Goal: Information Seeking & Learning: Learn about a topic

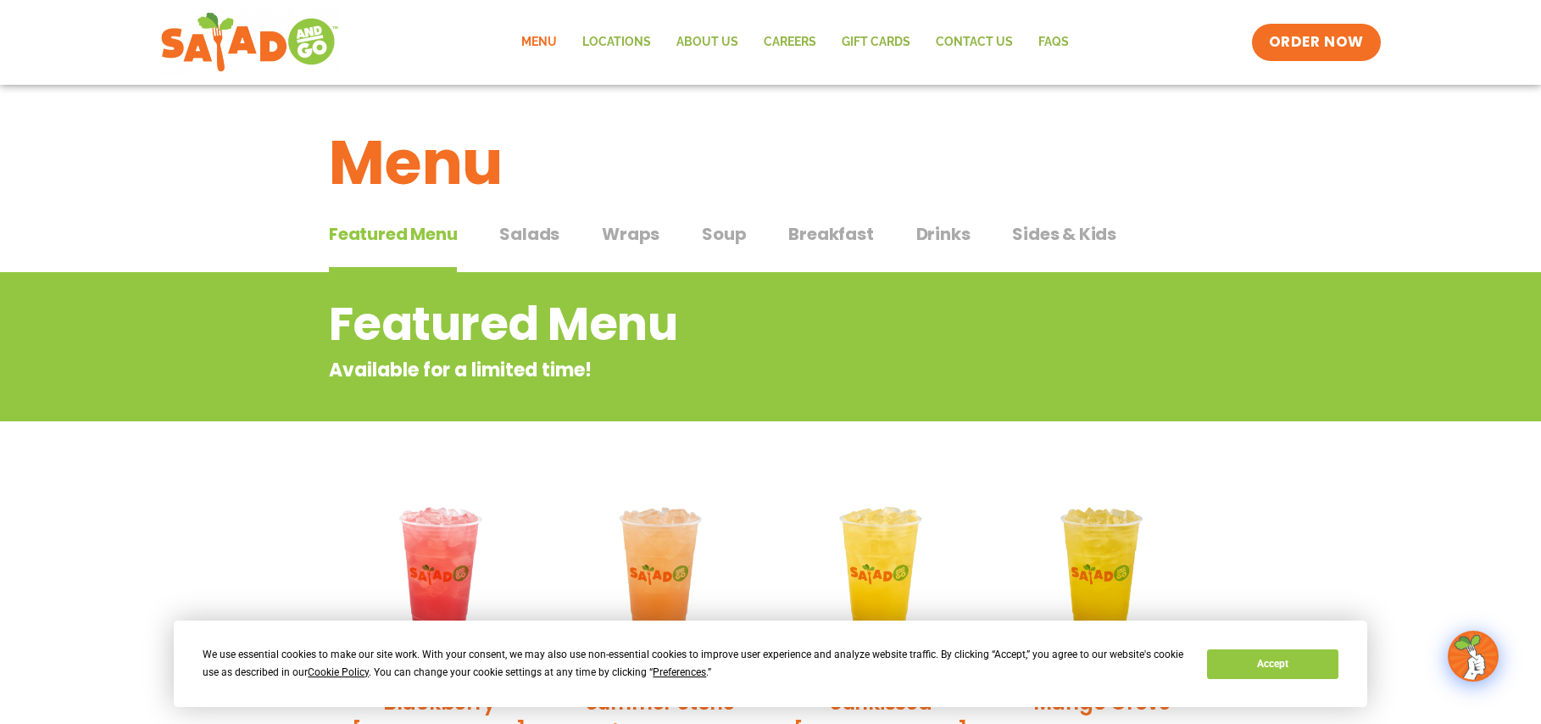
scroll to position [10, 0]
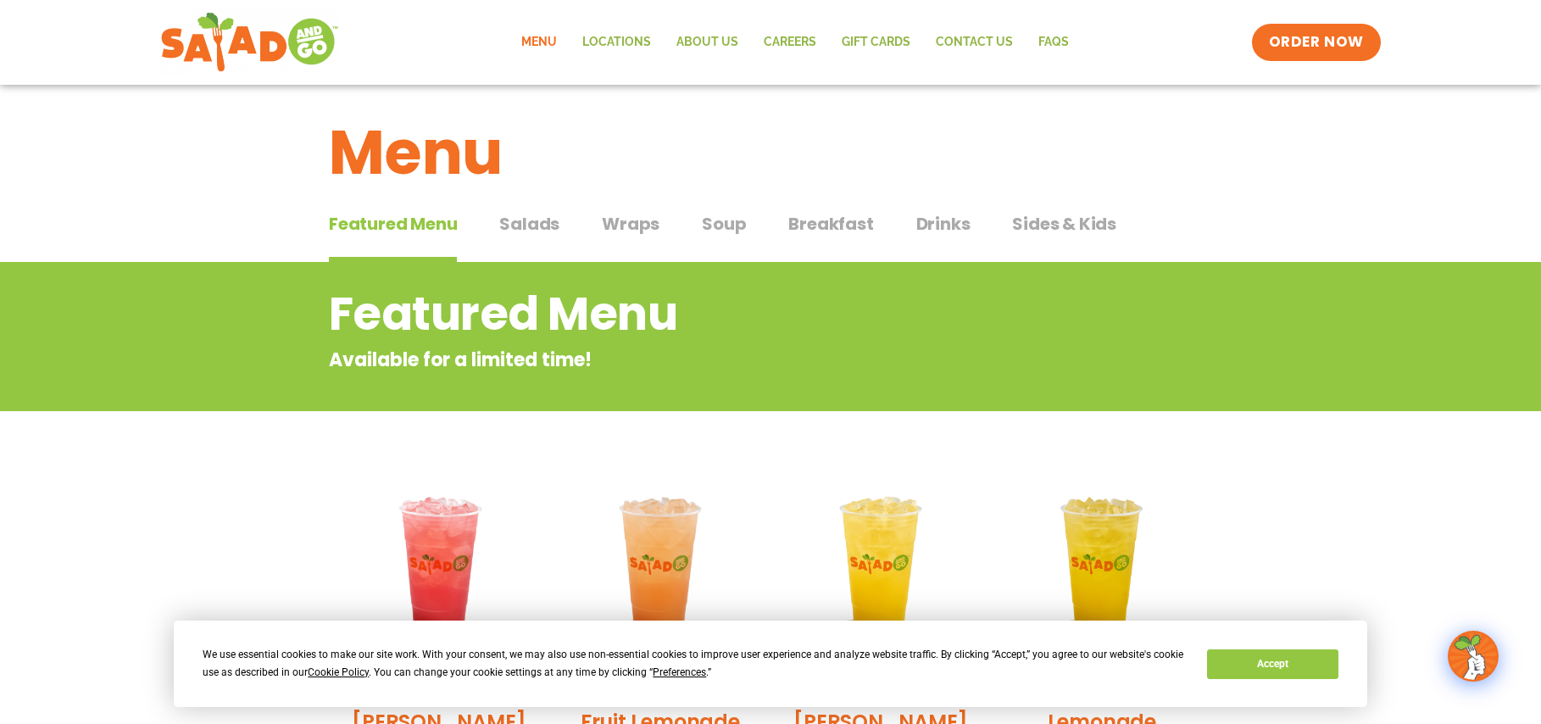
click at [823, 226] on span "Breakfast" at bounding box center [830, 223] width 85 height 25
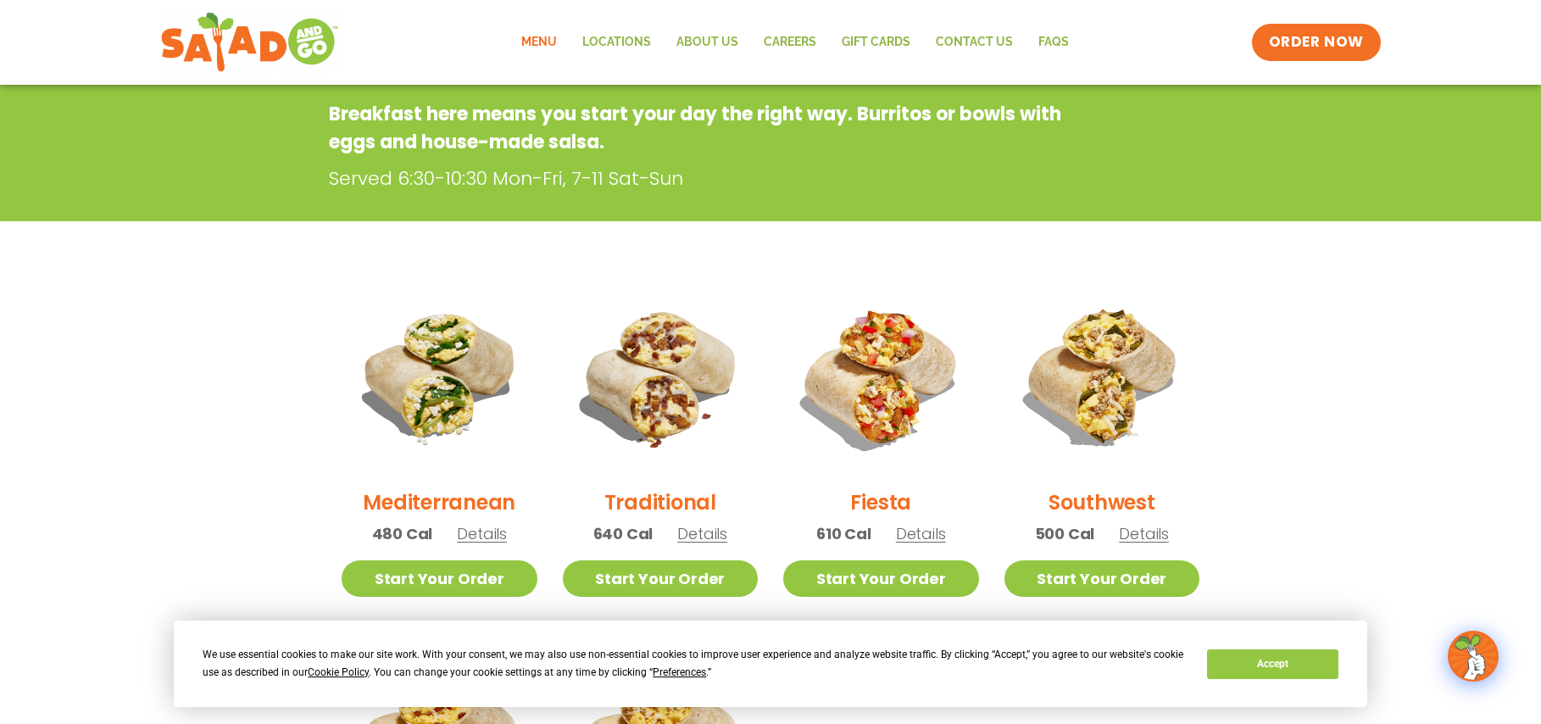
scroll to position [244, 0]
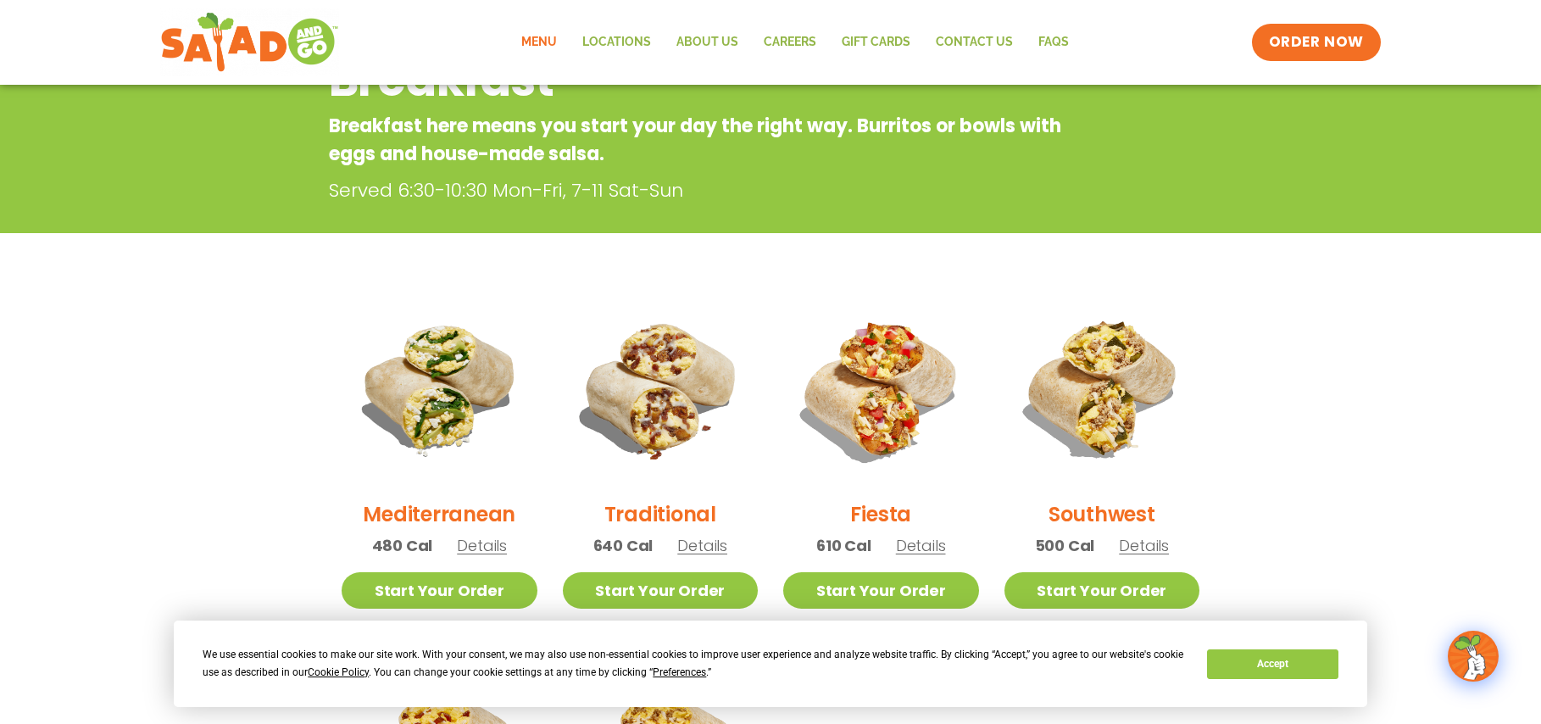
click at [694, 509] on h2 "Traditional" at bounding box center [660, 514] width 112 height 30
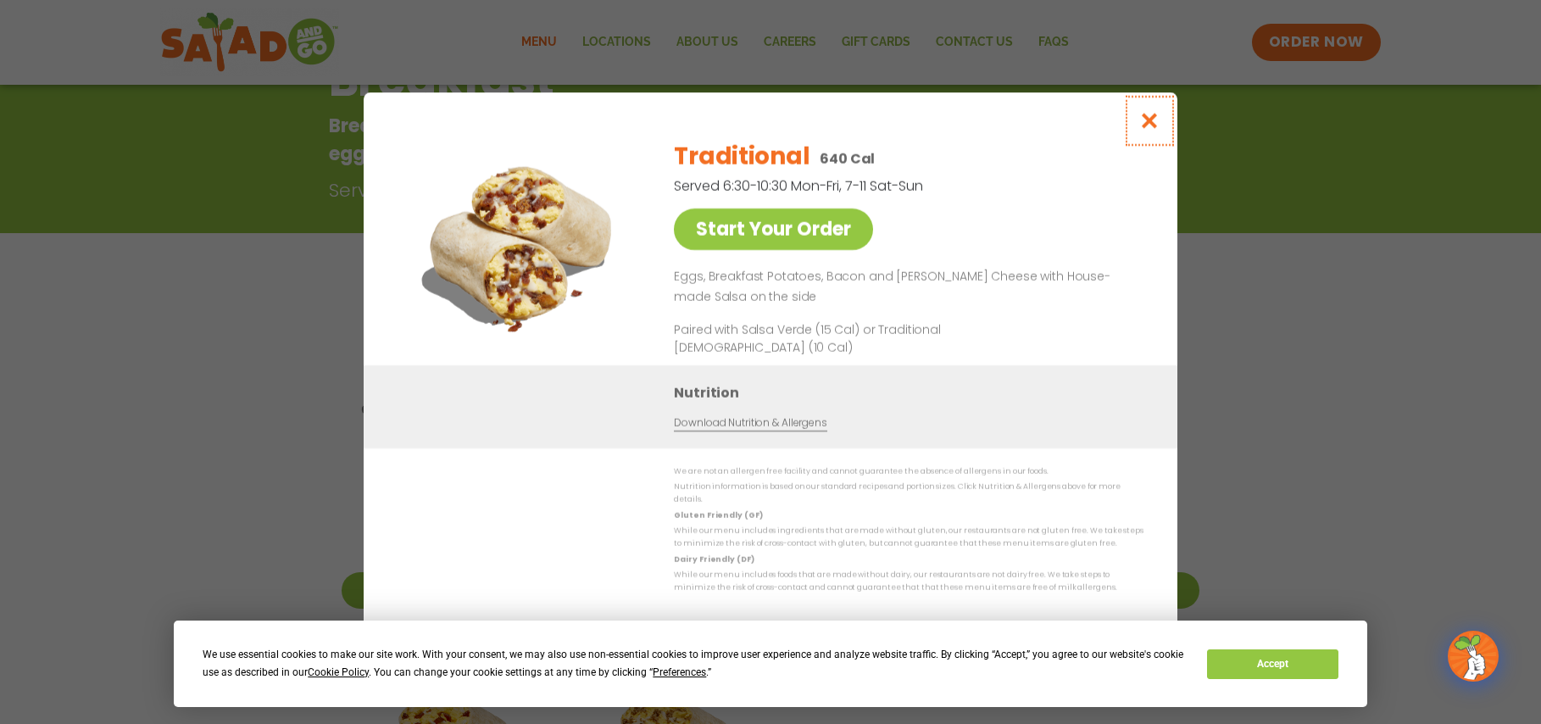
click at [1154, 128] on icon "Close modal" at bounding box center [1149, 121] width 21 height 18
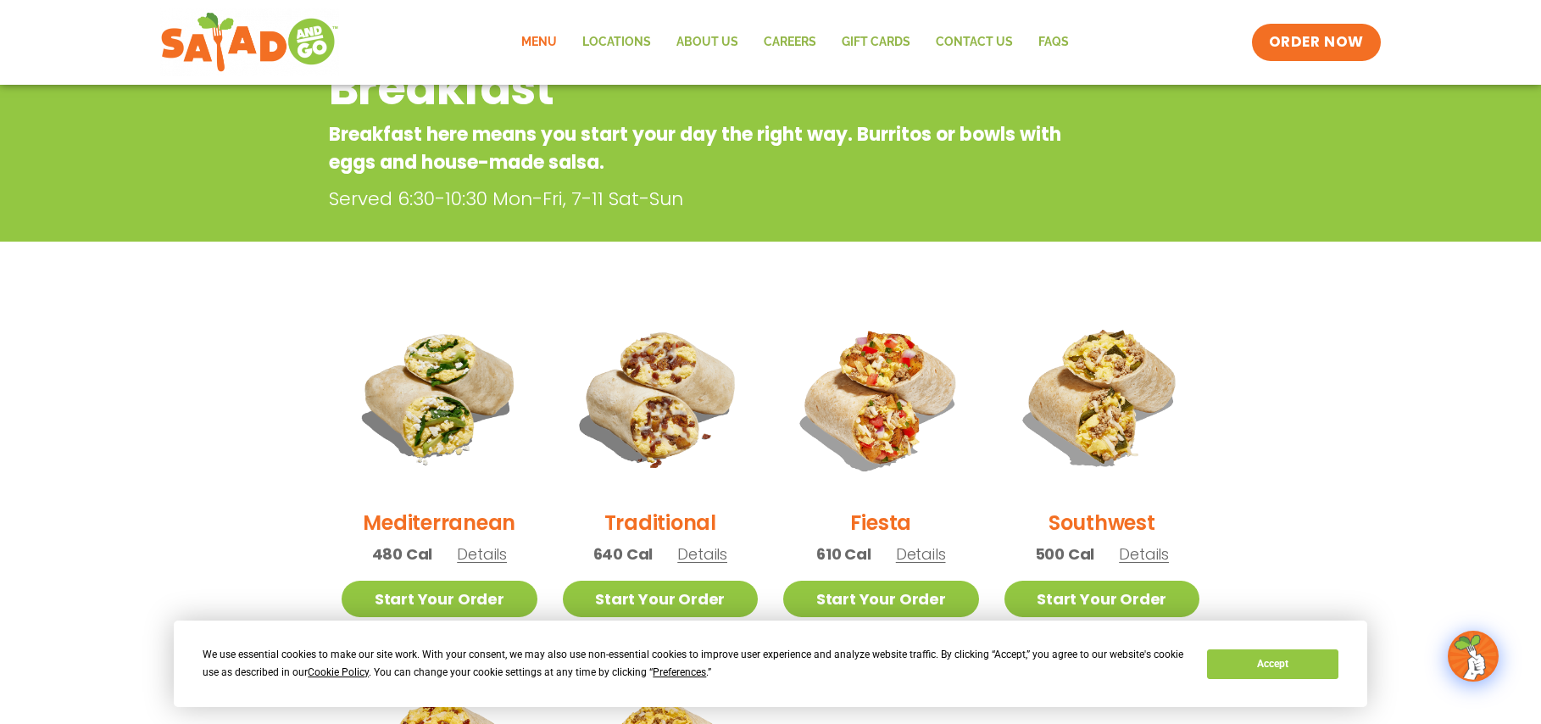
scroll to position [231, 0]
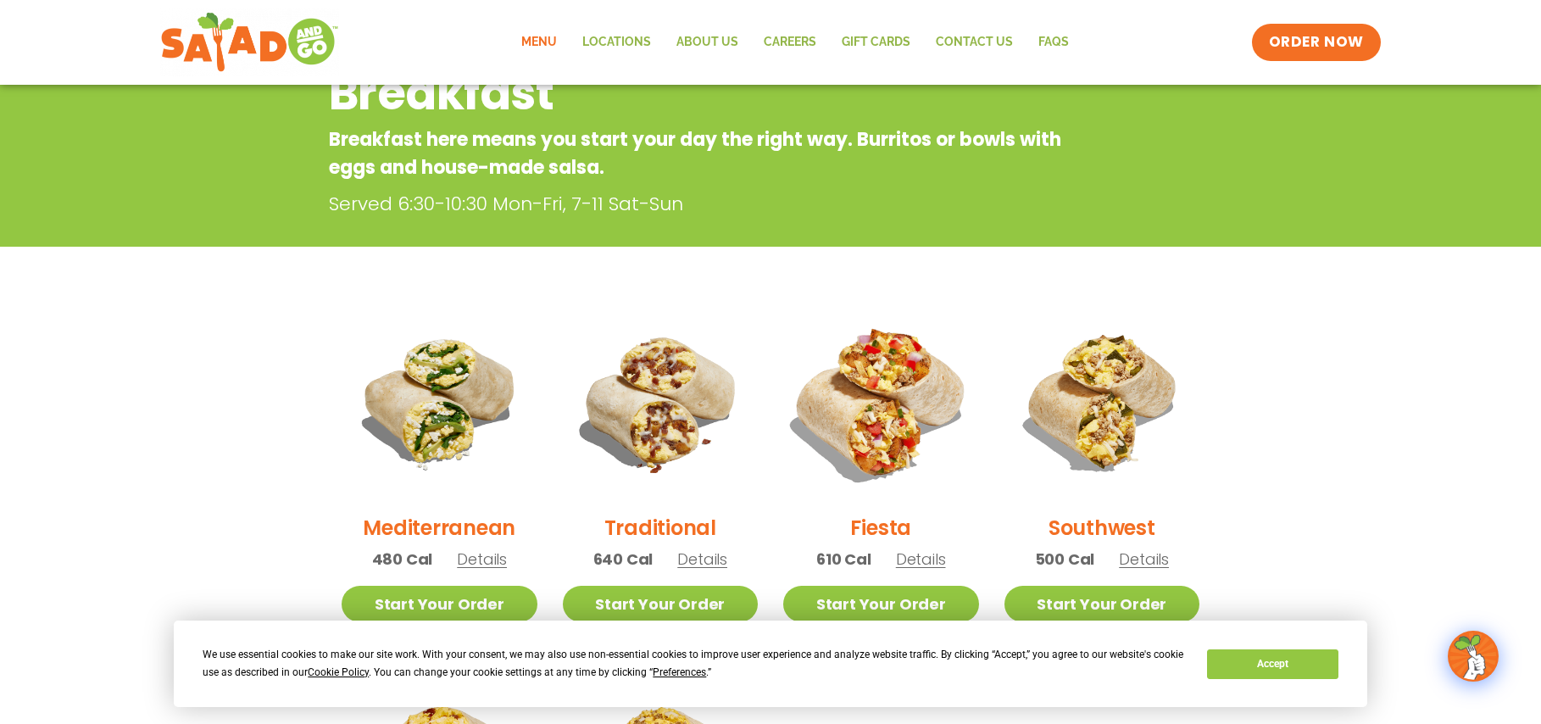
click at [866, 444] on img at bounding box center [881, 402] width 230 height 230
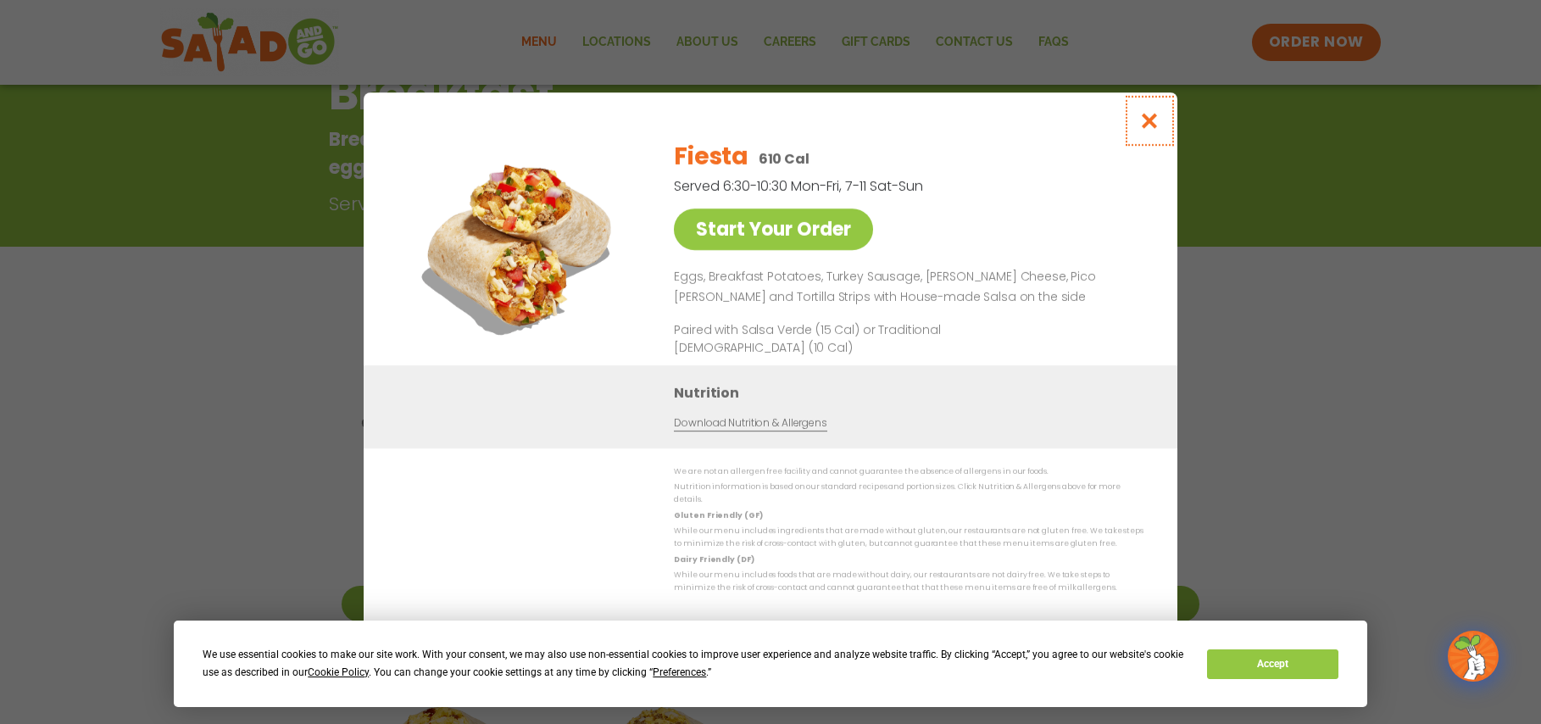
click at [1146, 127] on icon "Close modal" at bounding box center [1149, 121] width 21 height 18
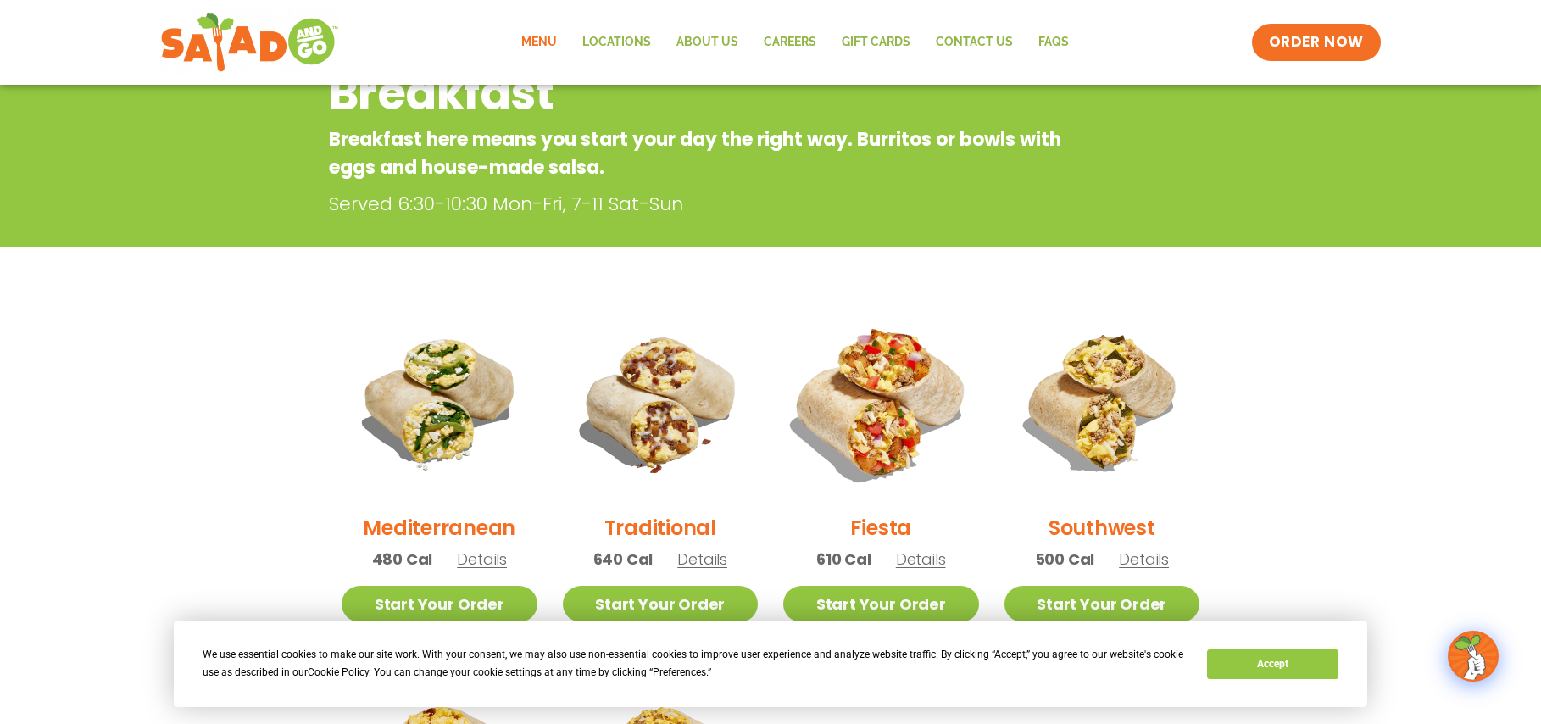
scroll to position [272, 0]
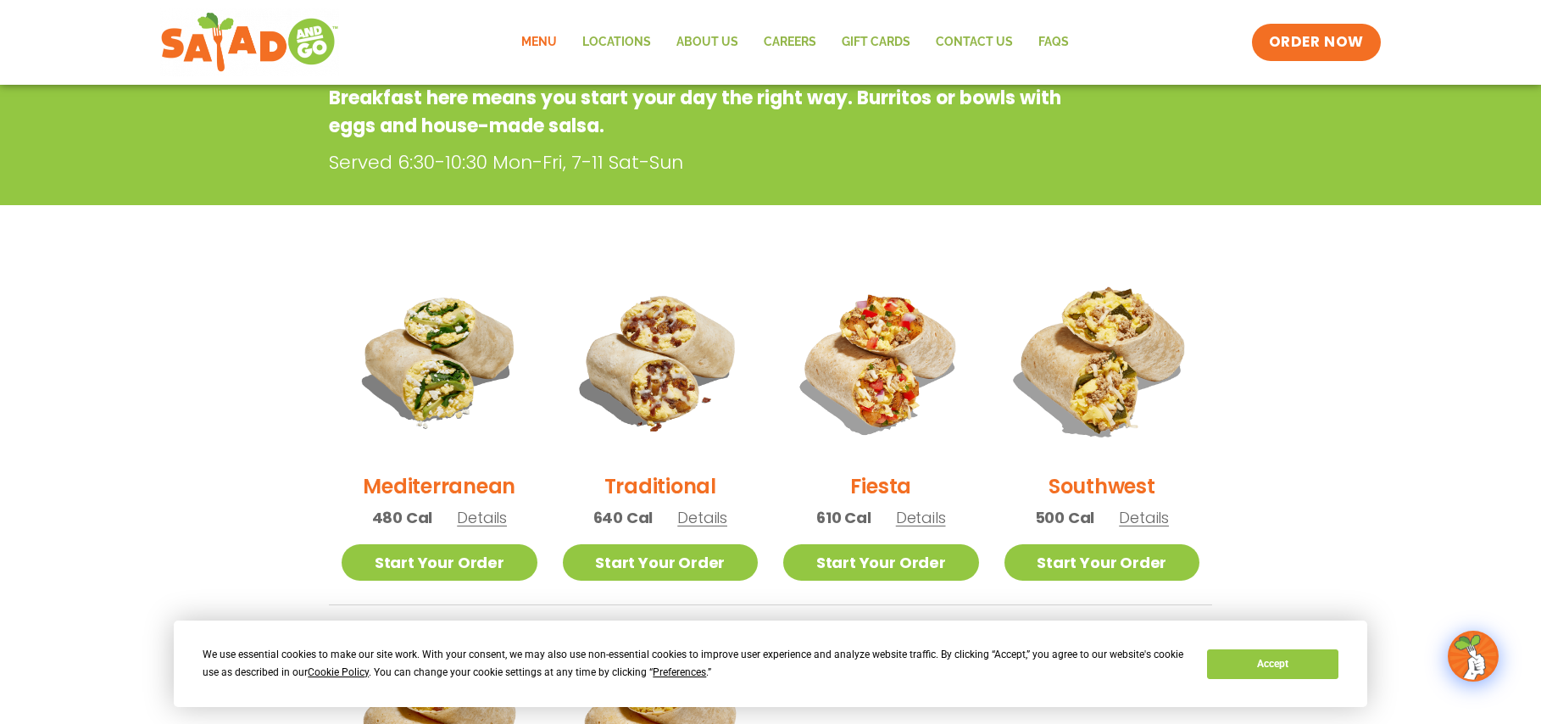
click at [1119, 381] on img at bounding box center [1102, 361] width 230 height 230
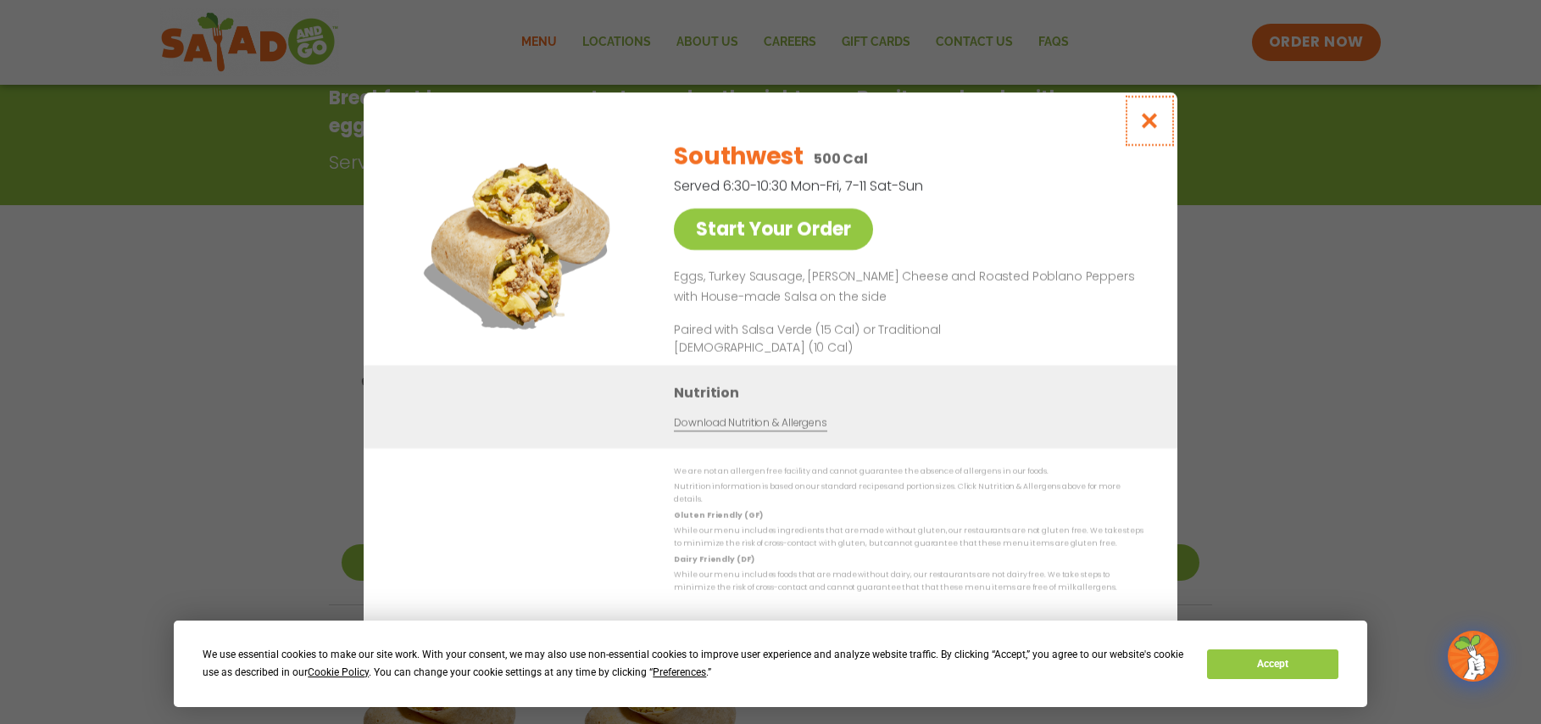
click at [1144, 123] on icon "Close modal" at bounding box center [1149, 121] width 21 height 18
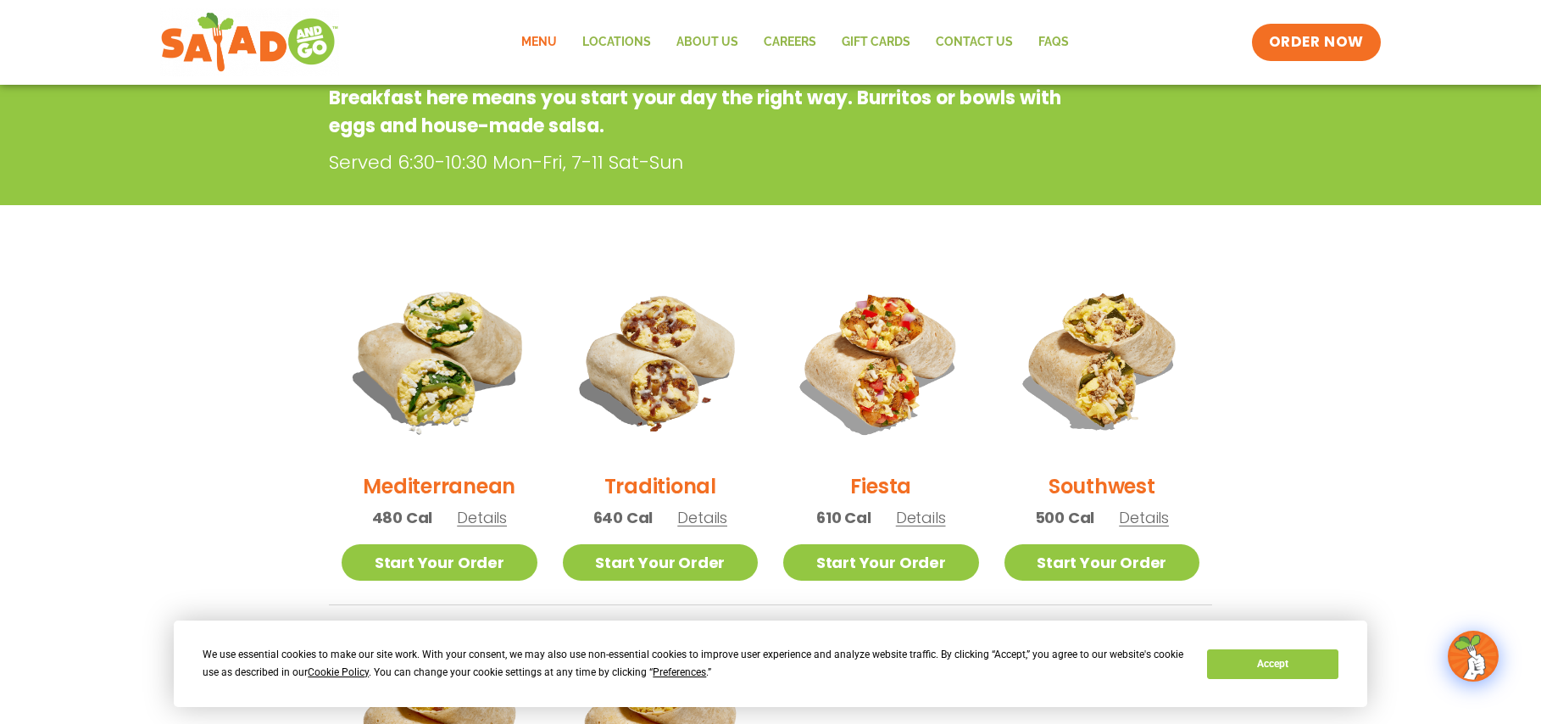
click at [404, 393] on img at bounding box center [440, 361] width 230 height 230
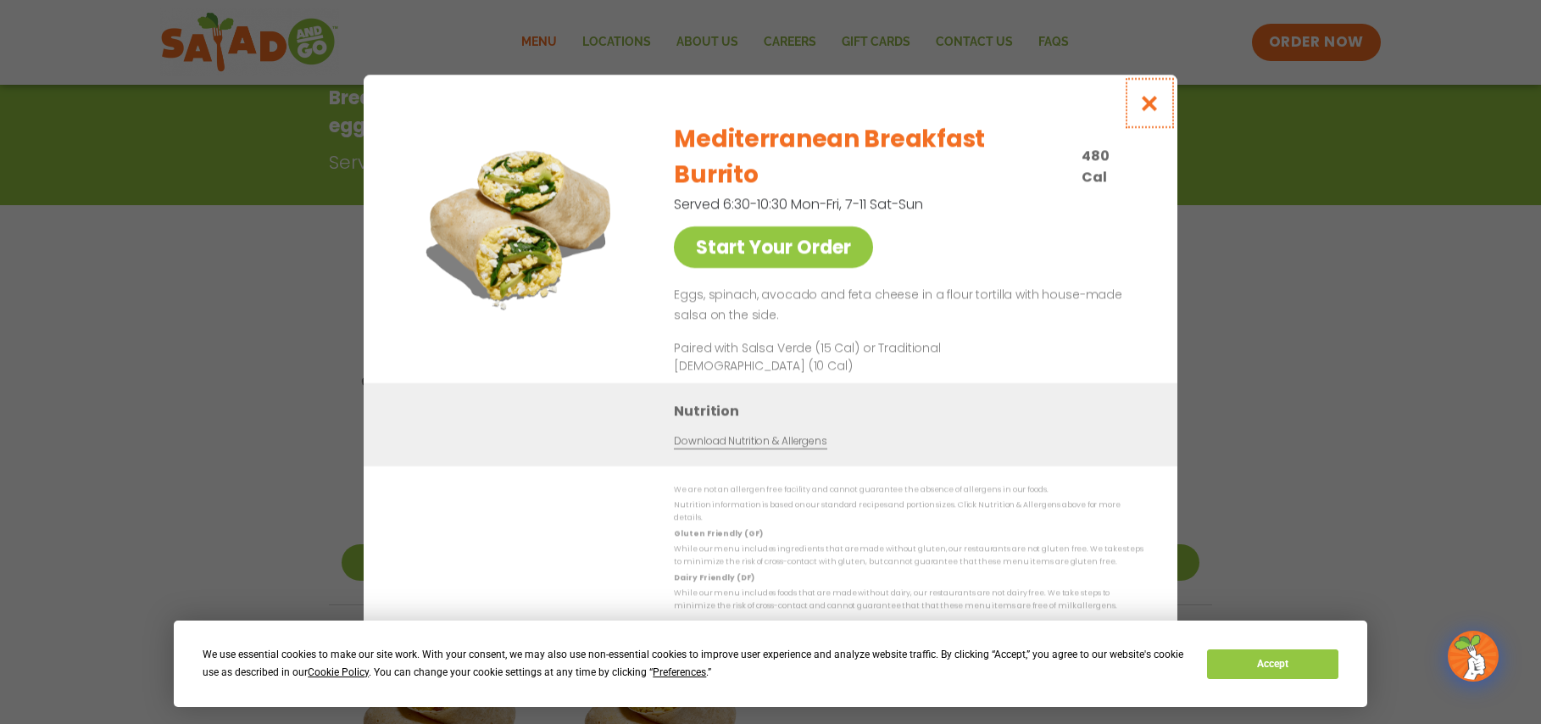
click at [1165, 131] on button "Close modal" at bounding box center [1149, 103] width 55 height 57
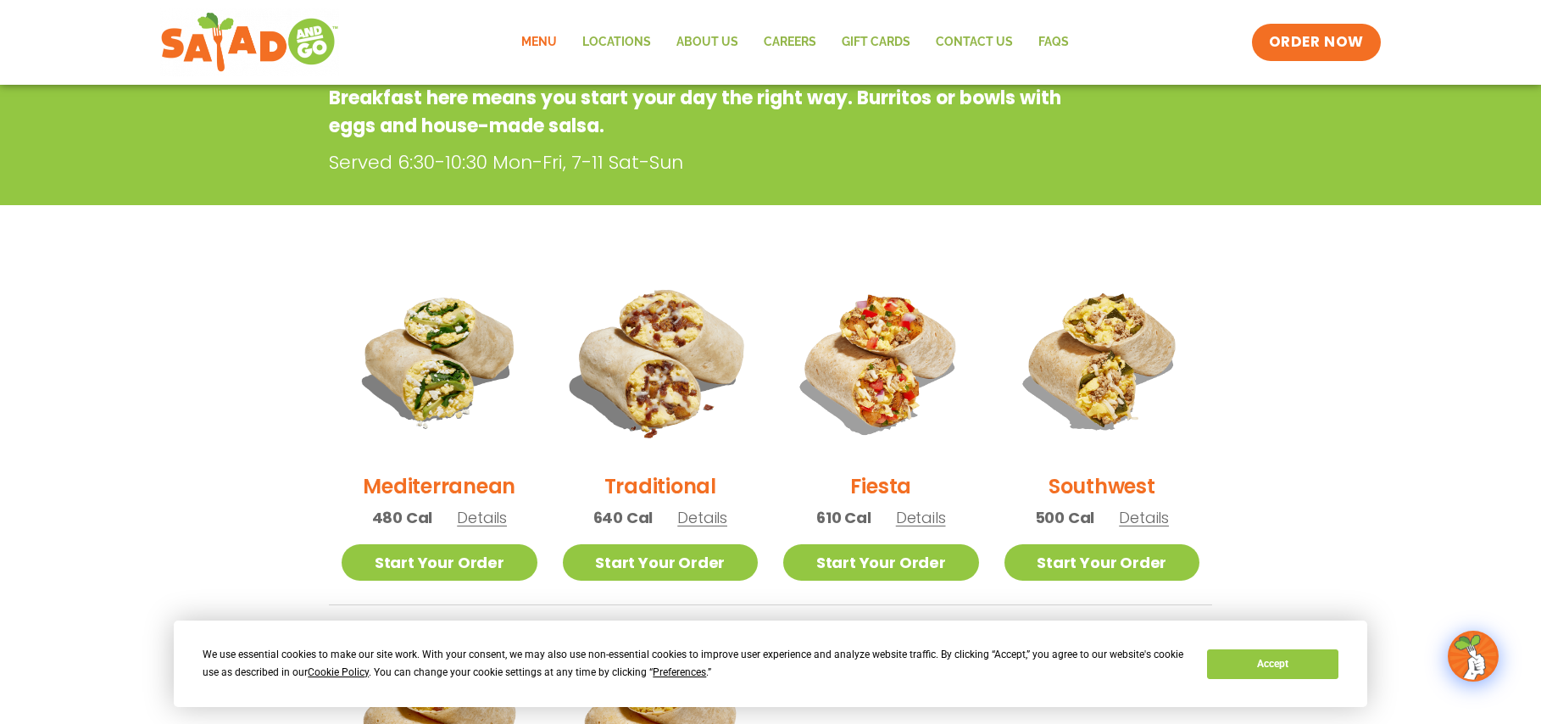
click at [675, 380] on img at bounding box center [660, 361] width 230 height 230
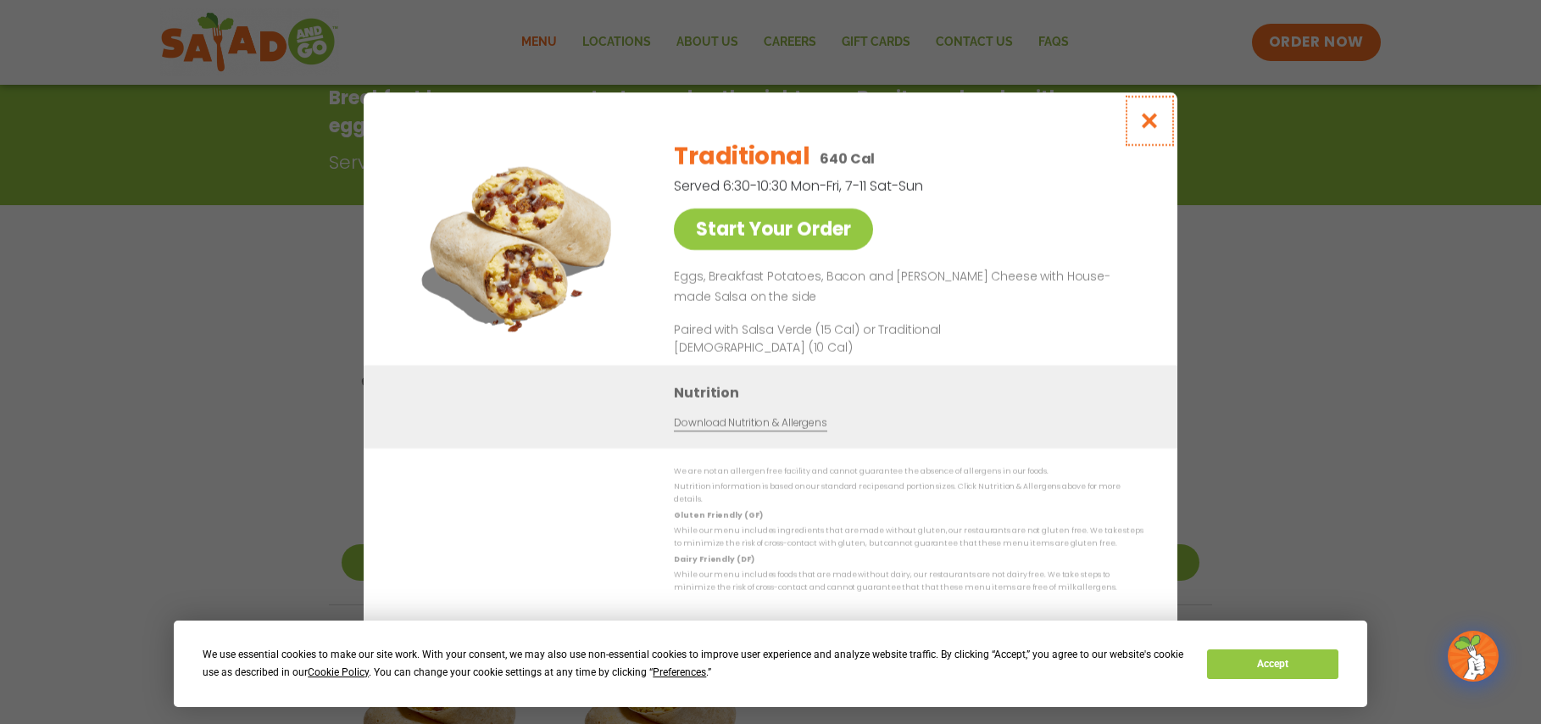
click at [1160, 130] on icon "Close modal" at bounding box center [1149, 121] width 21 height 18
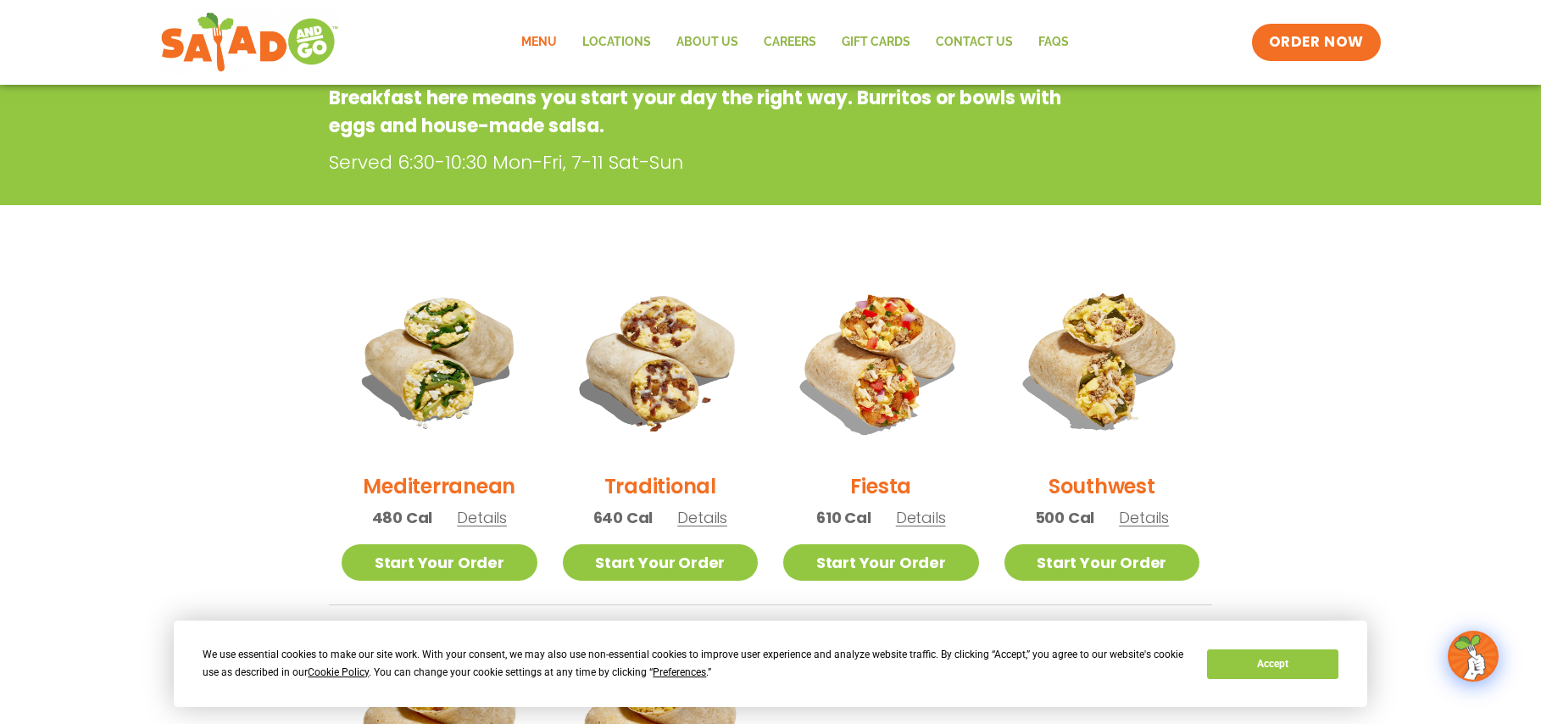
click at [928, 513] on span "Details" at bounding box center [921, 517] width 50 height 21
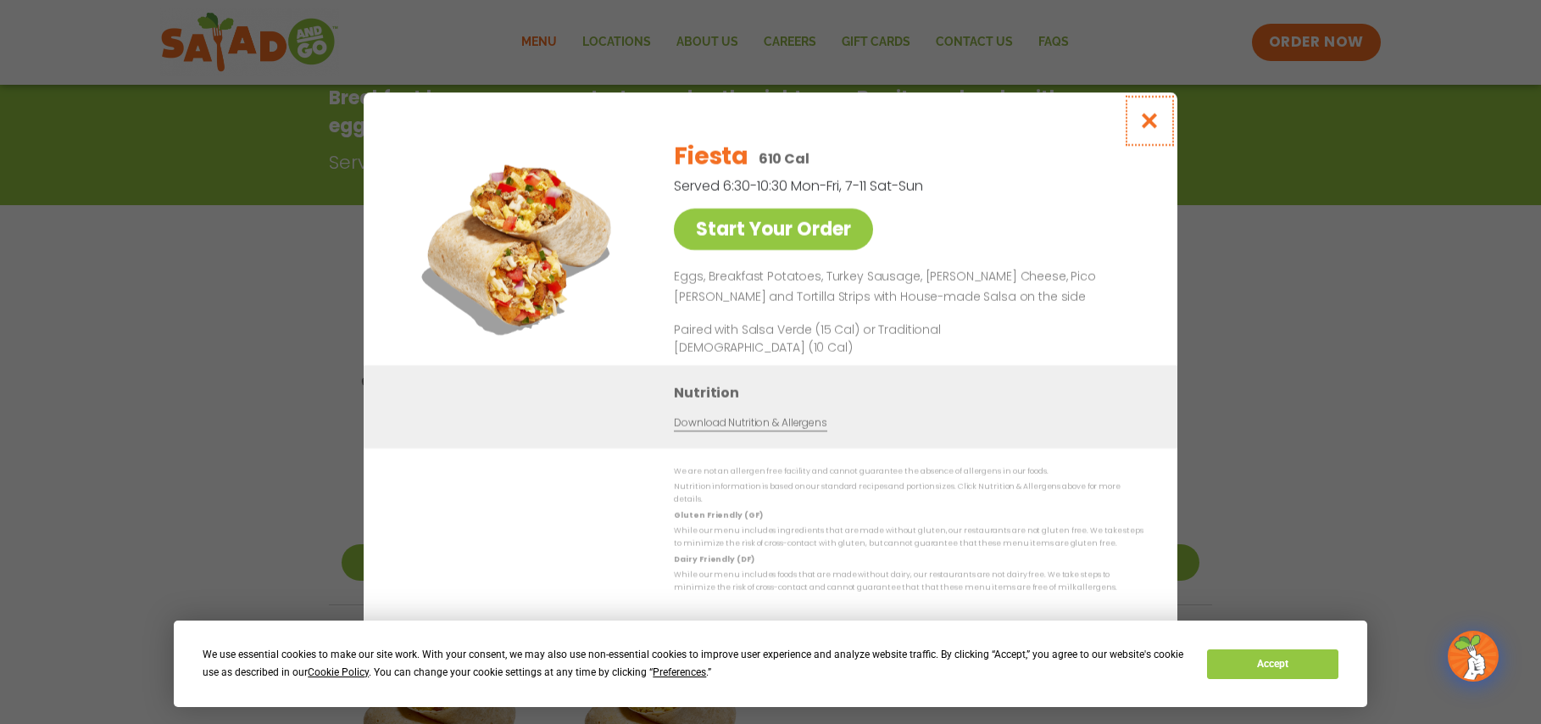
click at [1157, 130] on icon "Close modal" at bounding box center [1149, 121] width 21 height 18
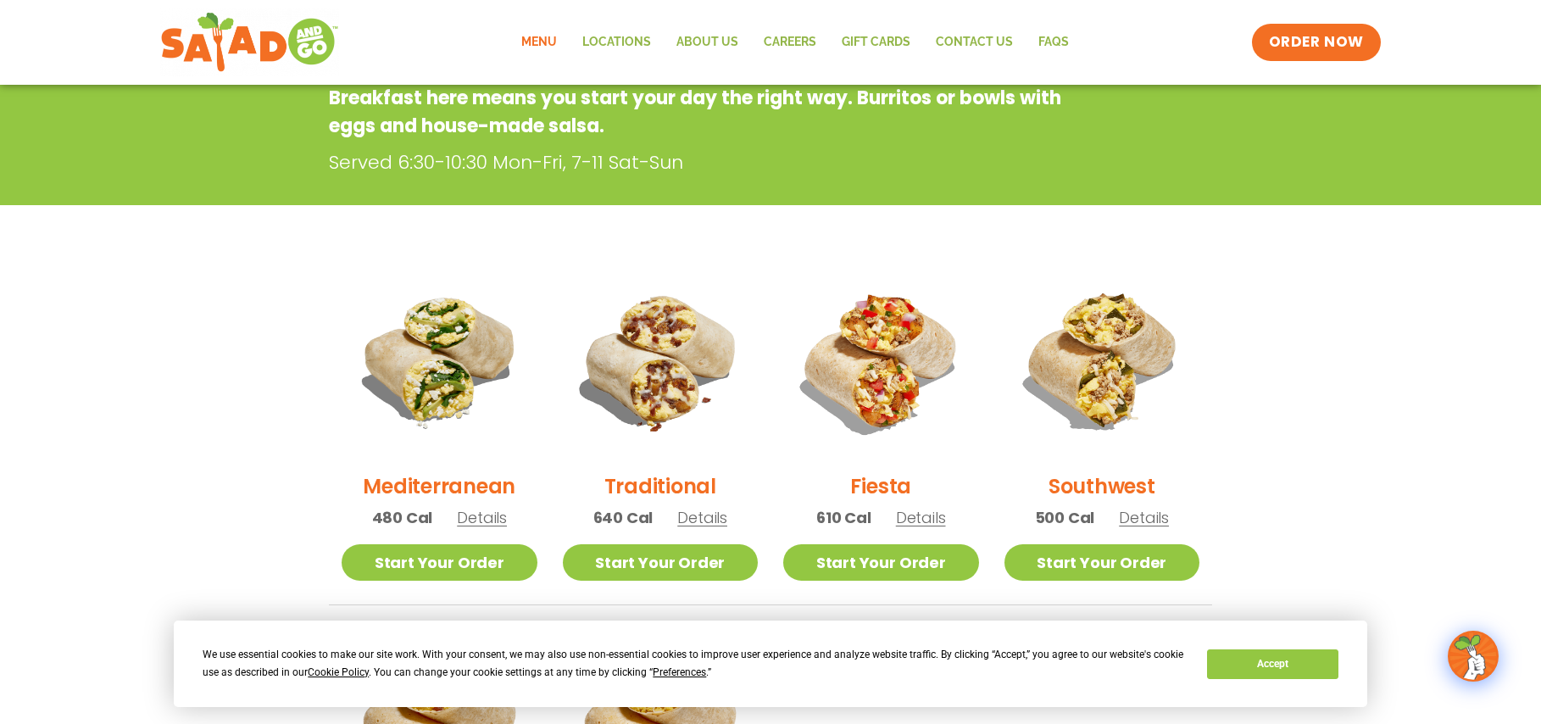
click at [431, 485] on h2 "Mediterranean" at bounding box center [439, 486] width 153 height 30
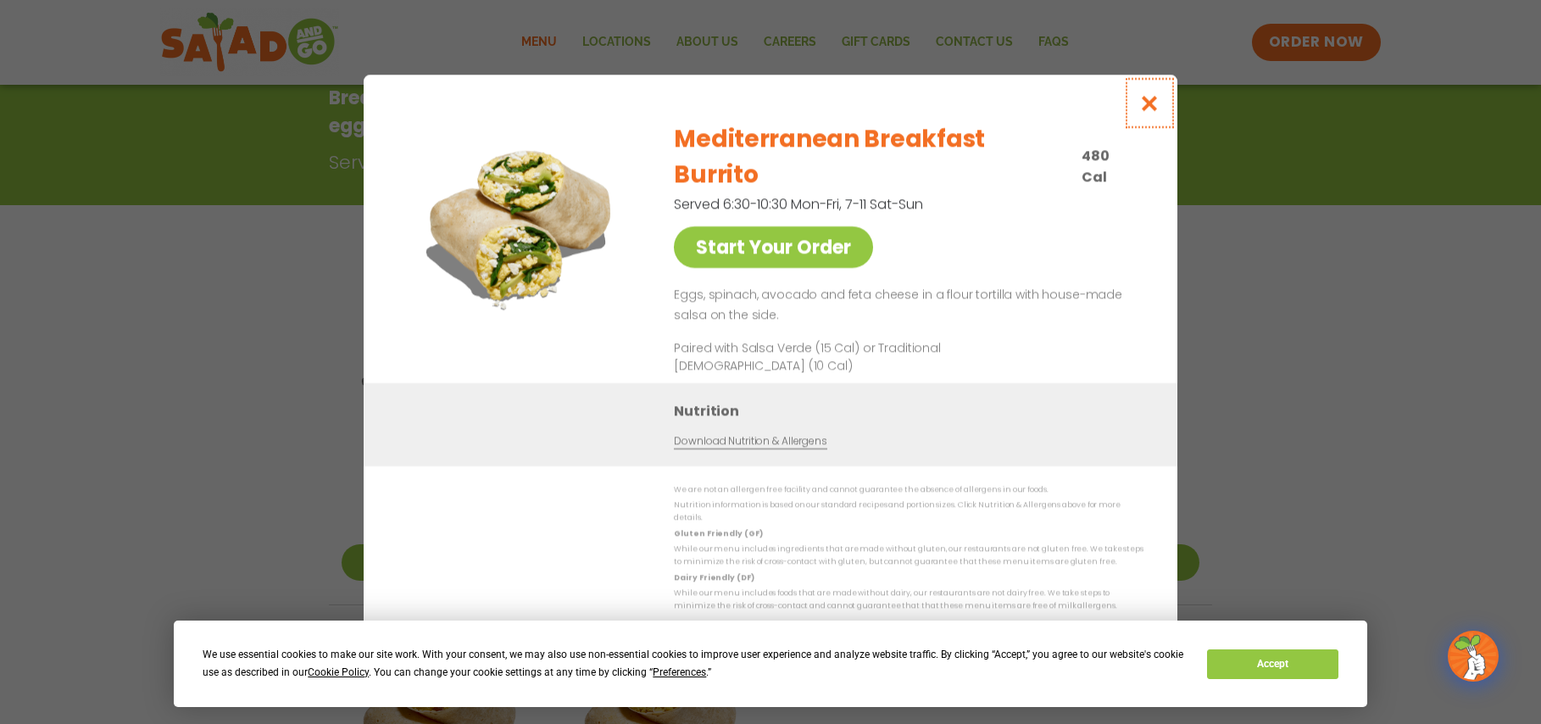
click at [1154, 112] on icon "Close modal" at bounding box center [1149, 103] width 21 height 18
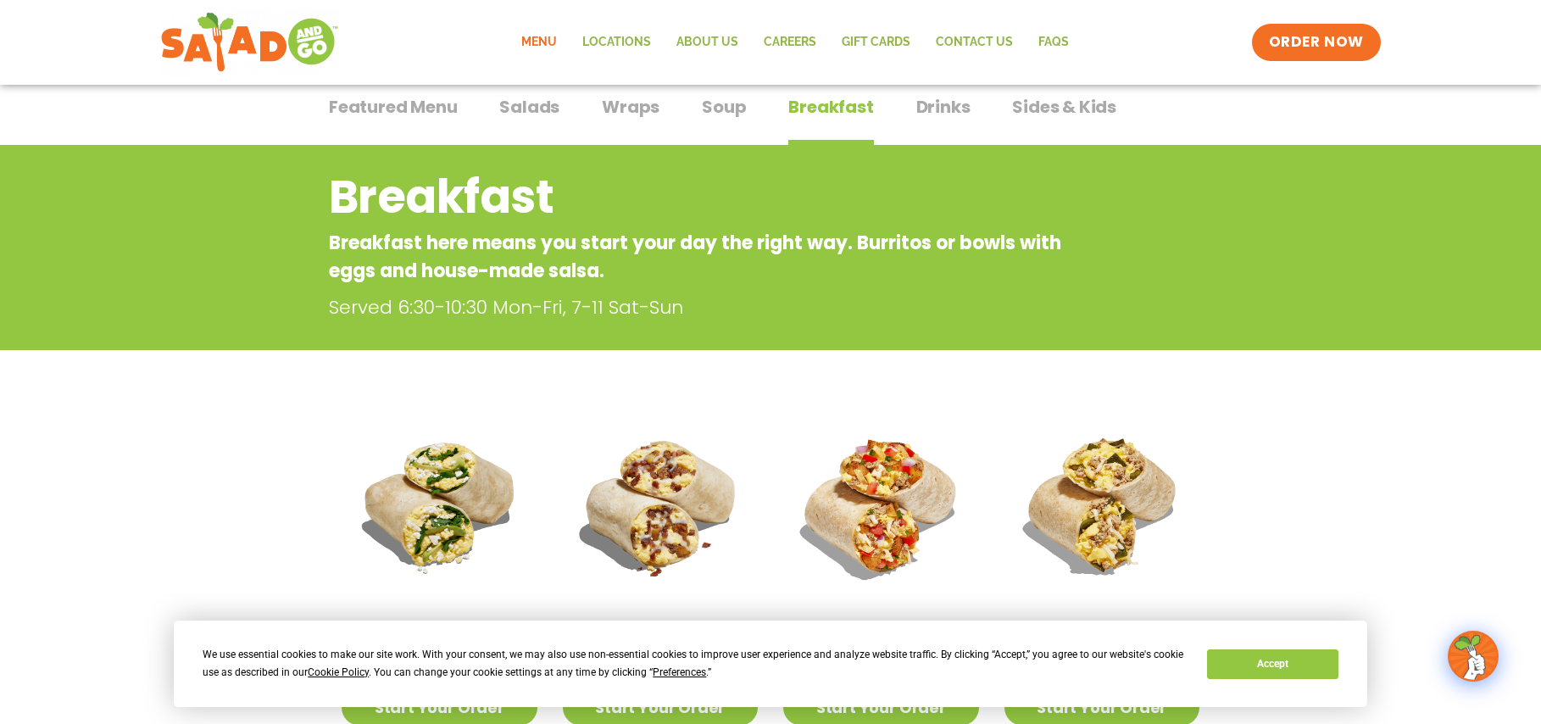
scroll to position [0, 0]
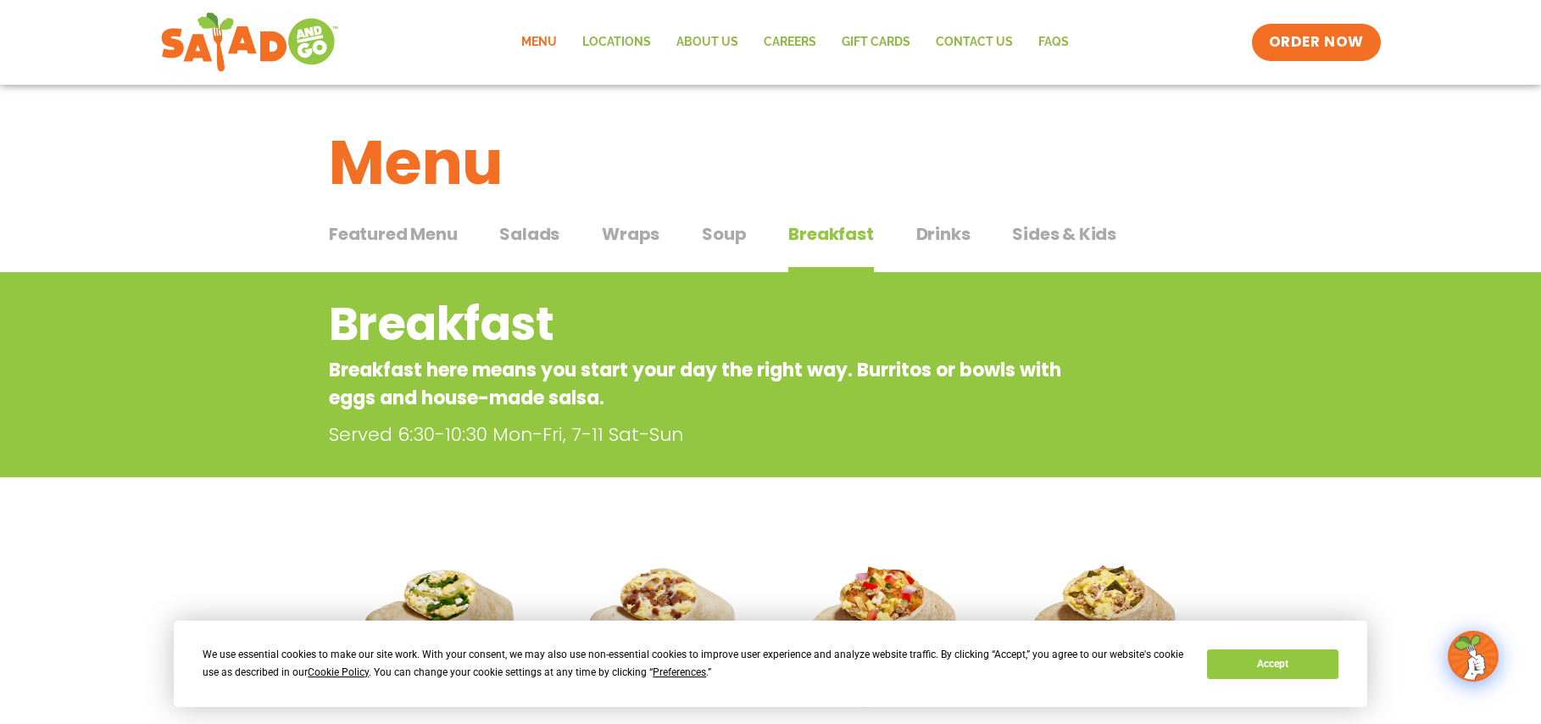
click at [526, 231] on span "Salads" at bounding box center [529, 233] width 60 height 25
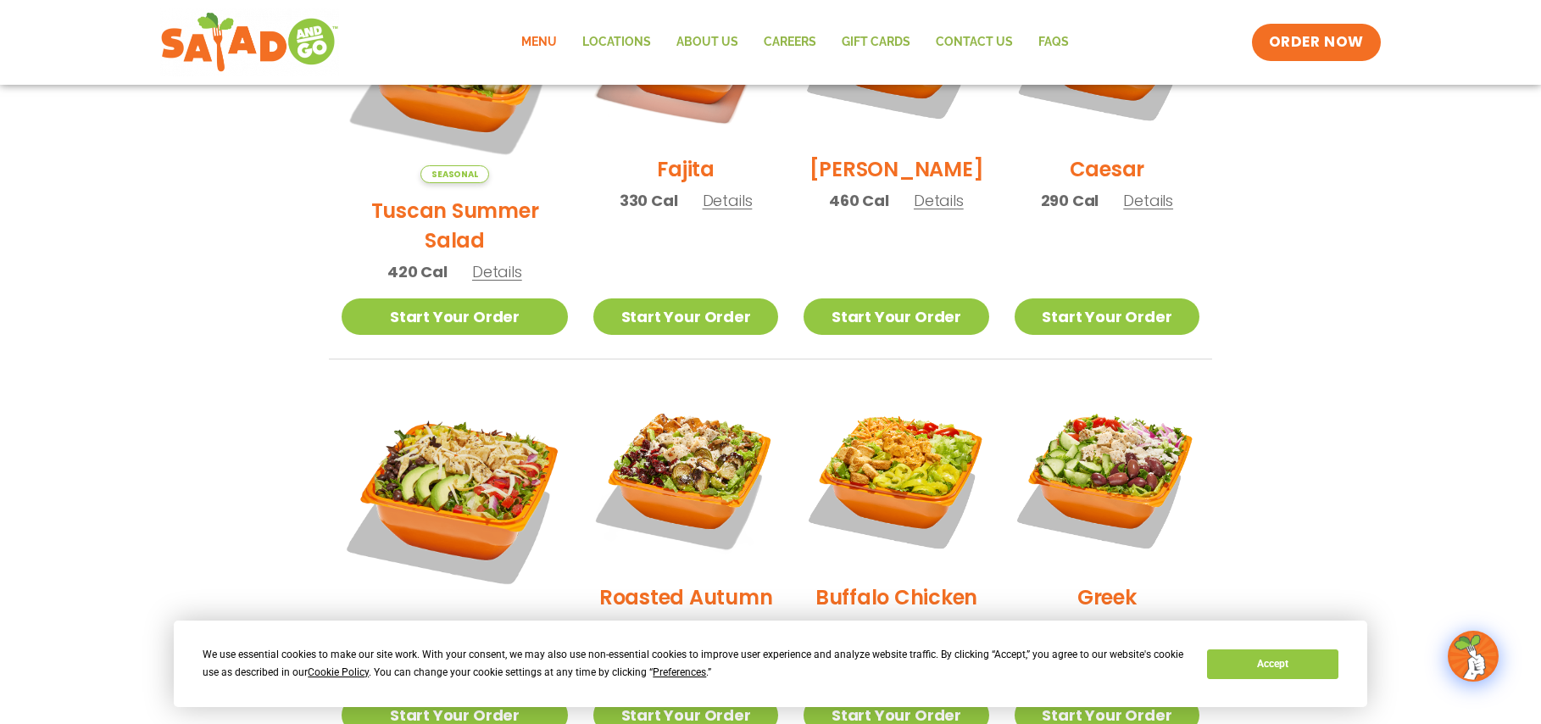
scroll to position [610, 0]
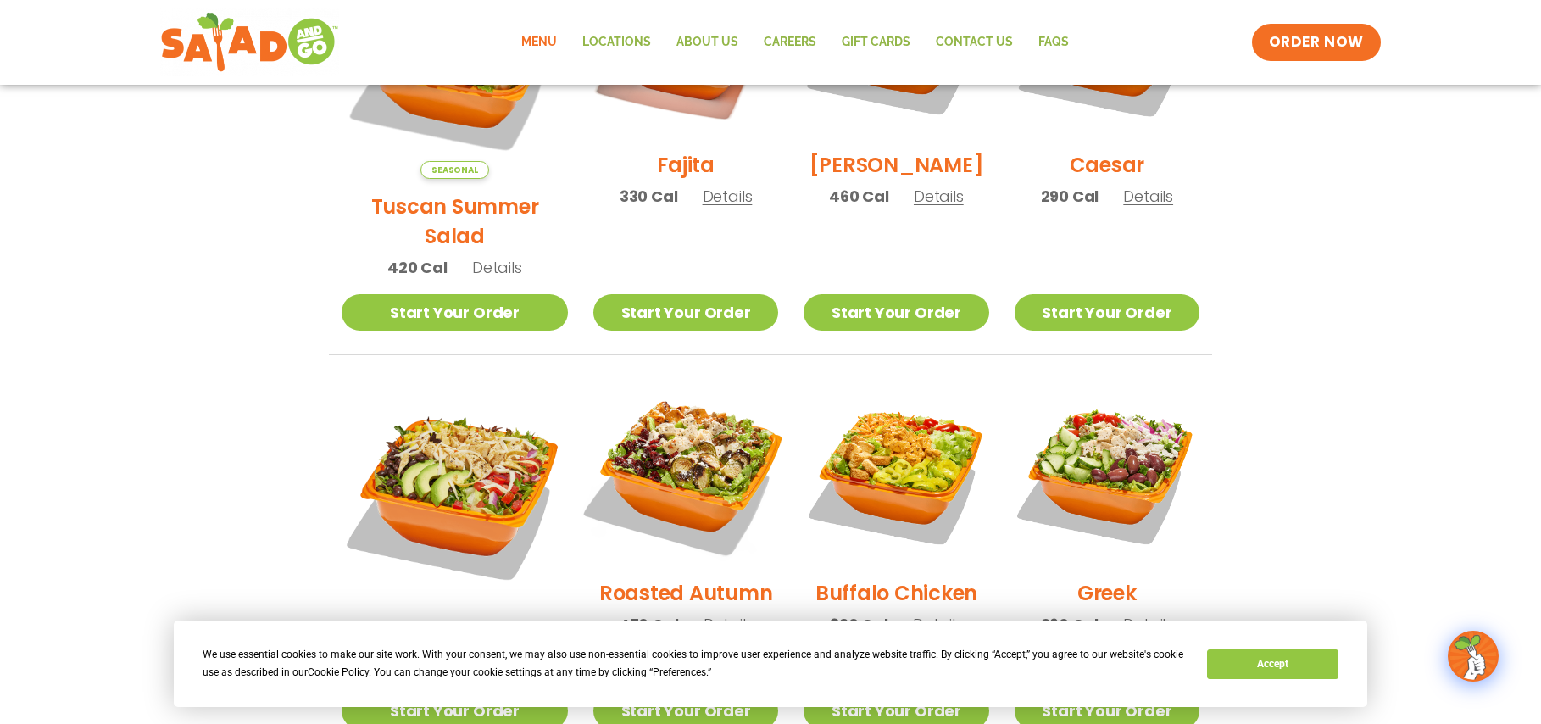
click at [645, 420] on img at bounding box center [685, 473] width 217 height 217
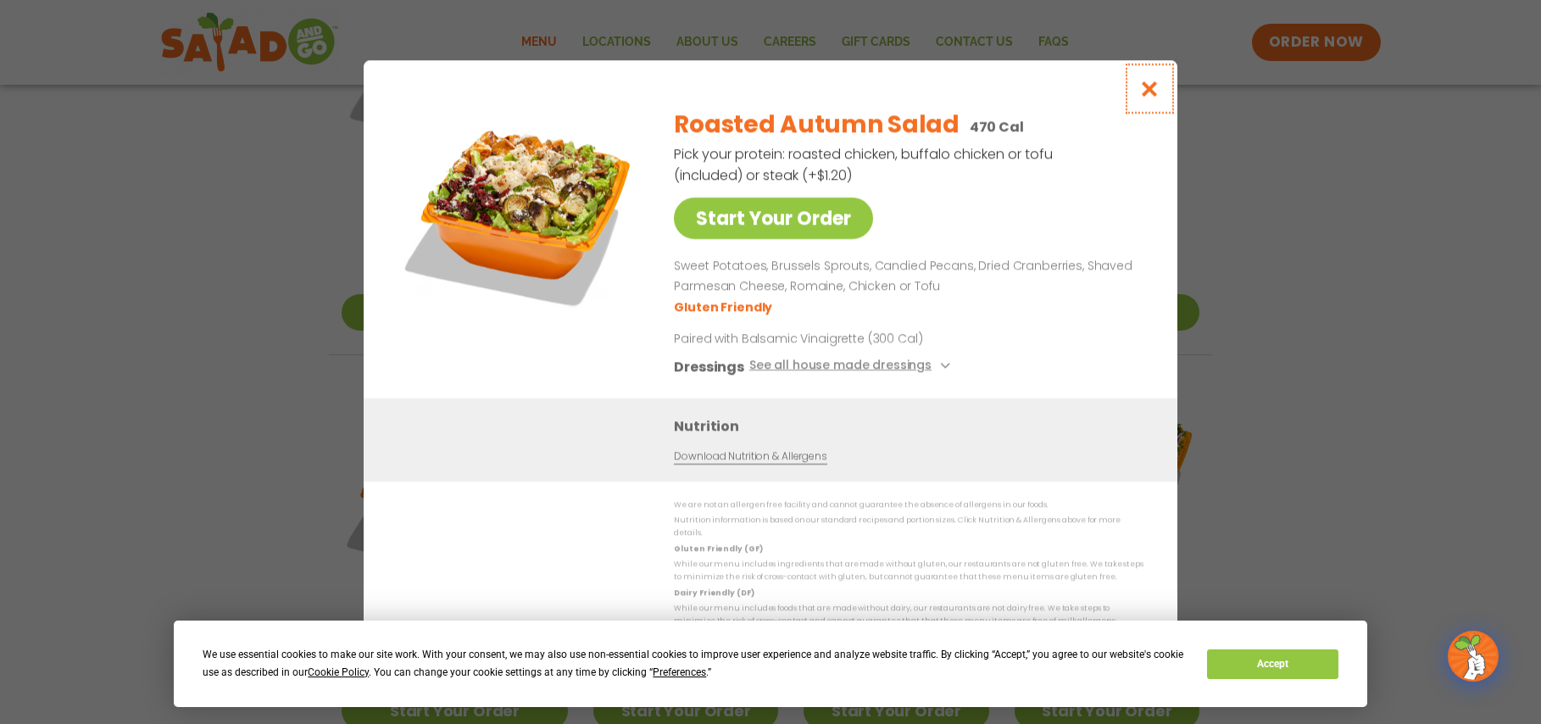
click at [1158, 86] on icon "Close modal" at bounding box center [1149, 89] width 21 height 18
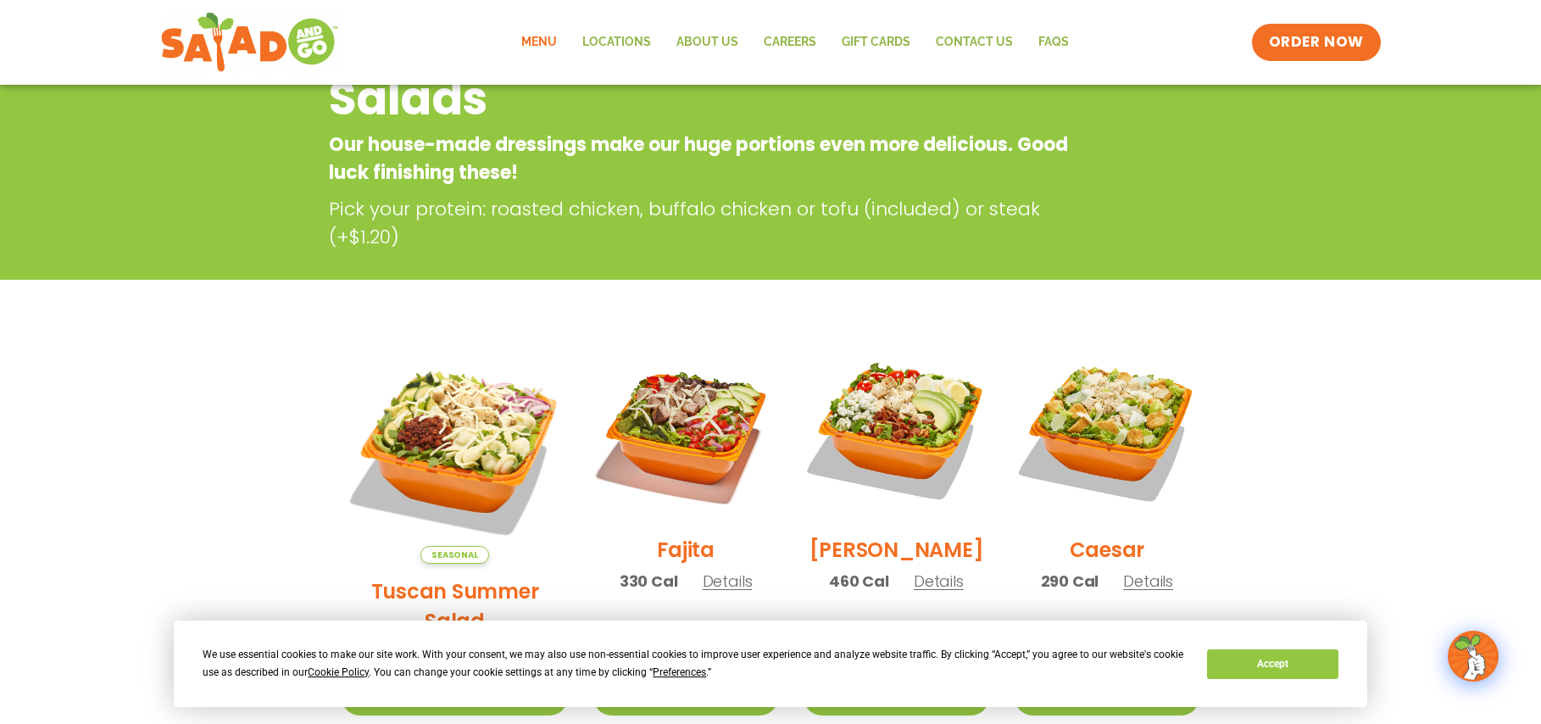
scroll to position [0, 0]
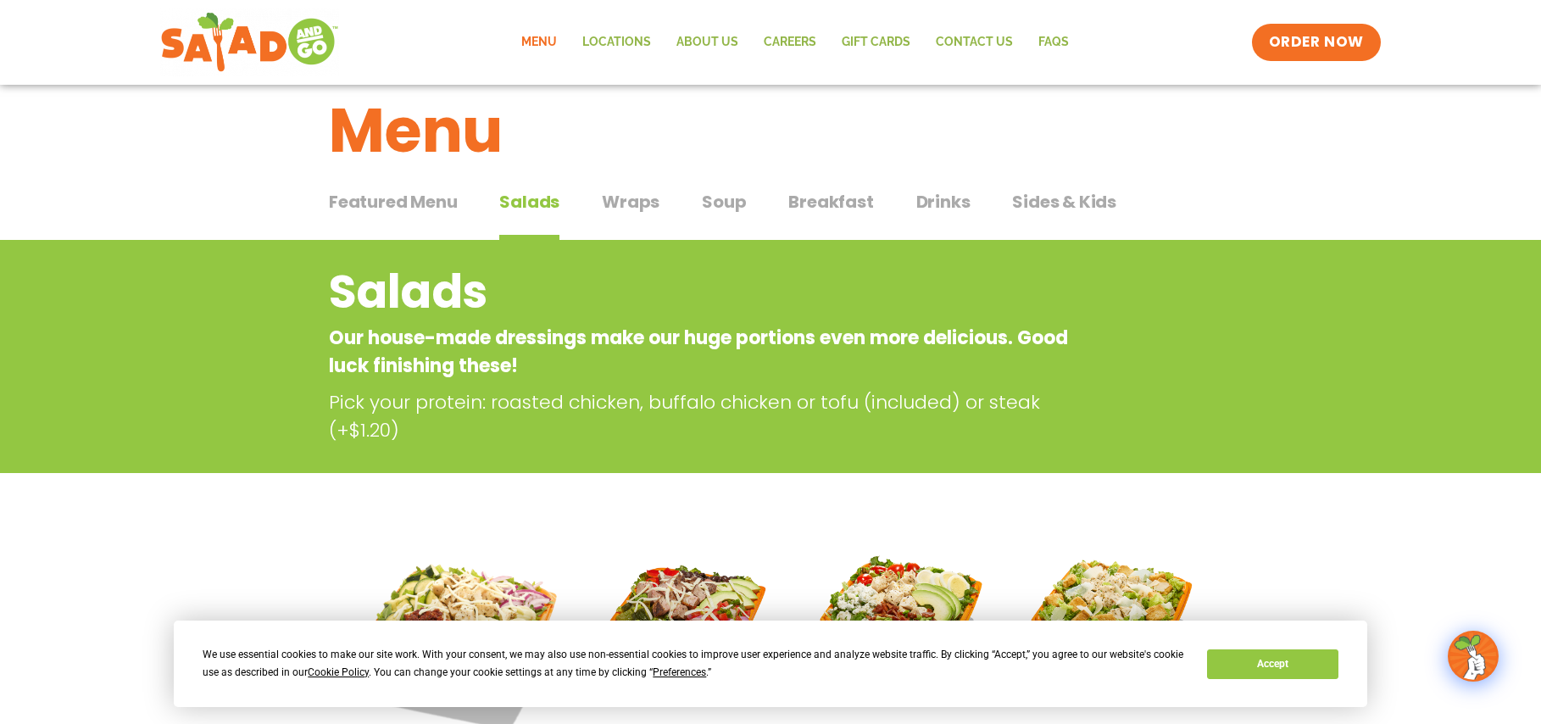
click at [301, 332] on div "Salads Our house-made dressings make our huge portions even more delicious. Goo…" at bounding box center [770, 356] width 1541 height 233
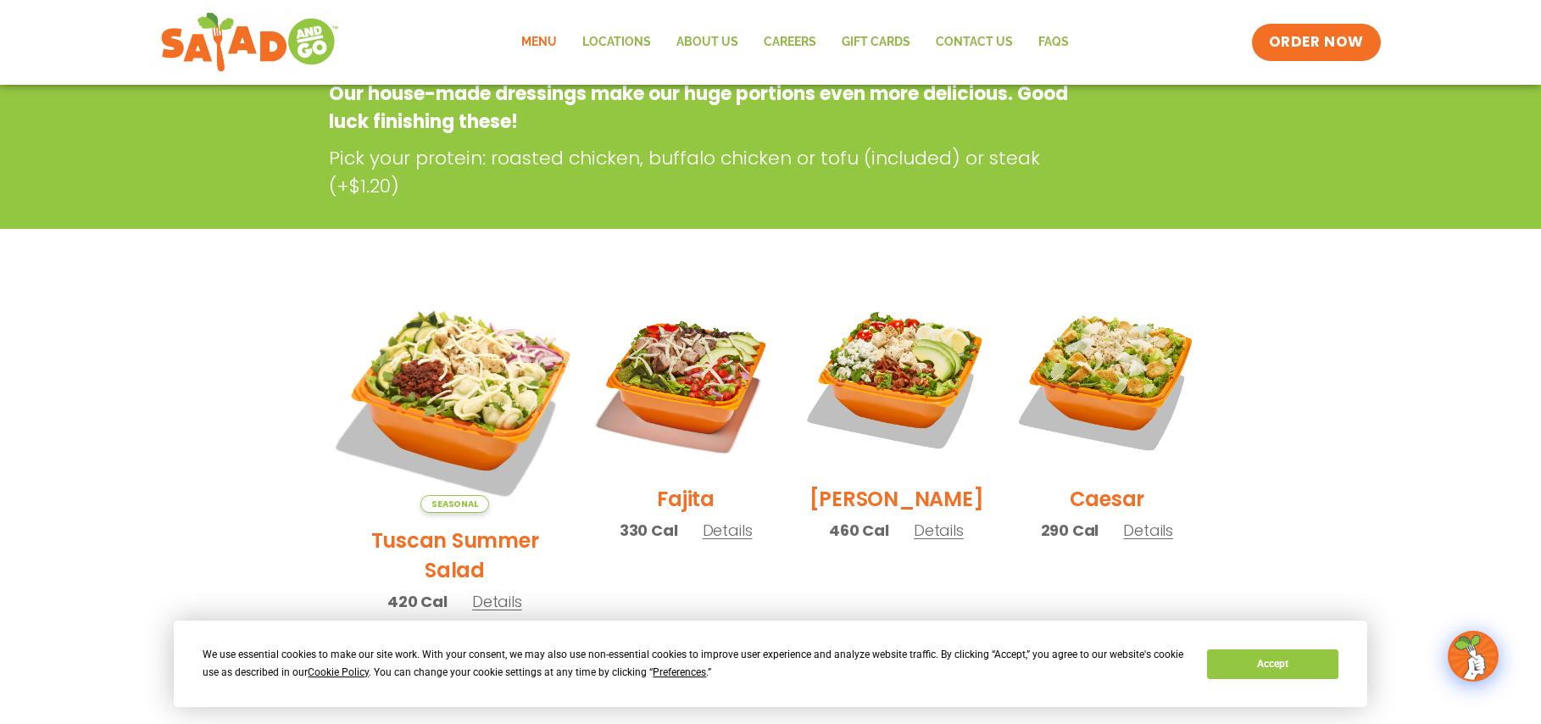
scroll to position [280, 0]
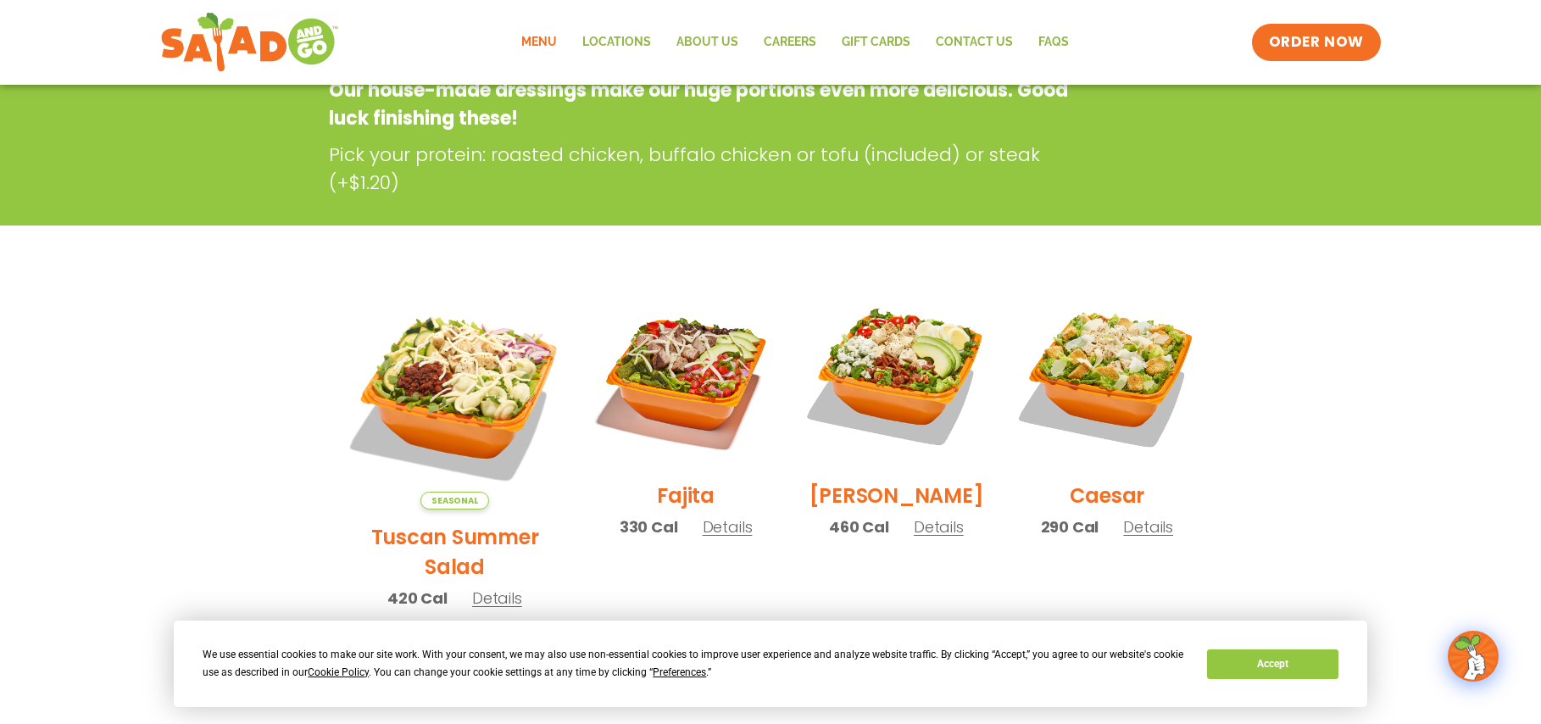
click at [391, 522] on h2 "Tuscan Summer Salad" at bounding box center [455, 551] width 226 height 59
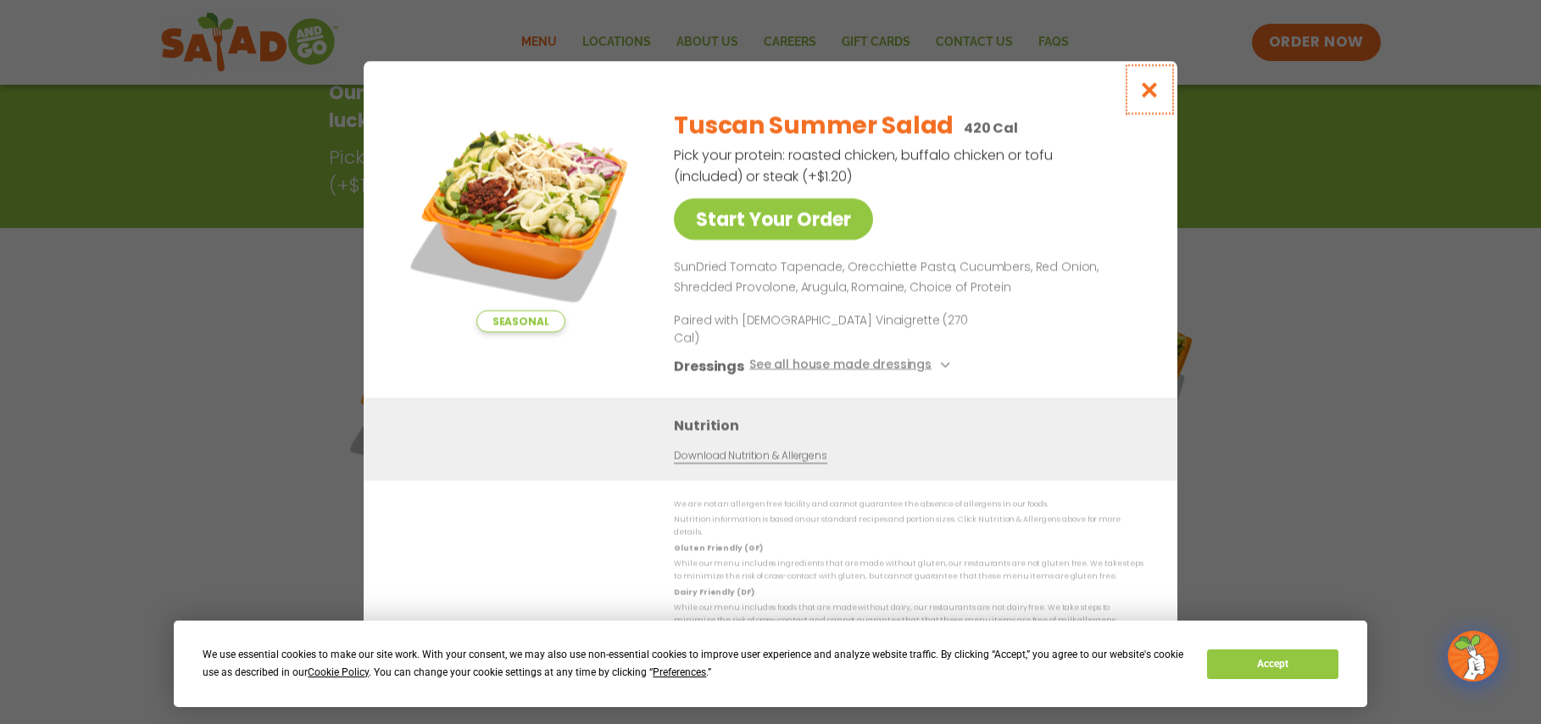
click at [1148, 98] on icon "Close modal" at bounding box center [1149, 90] width 21 height 18
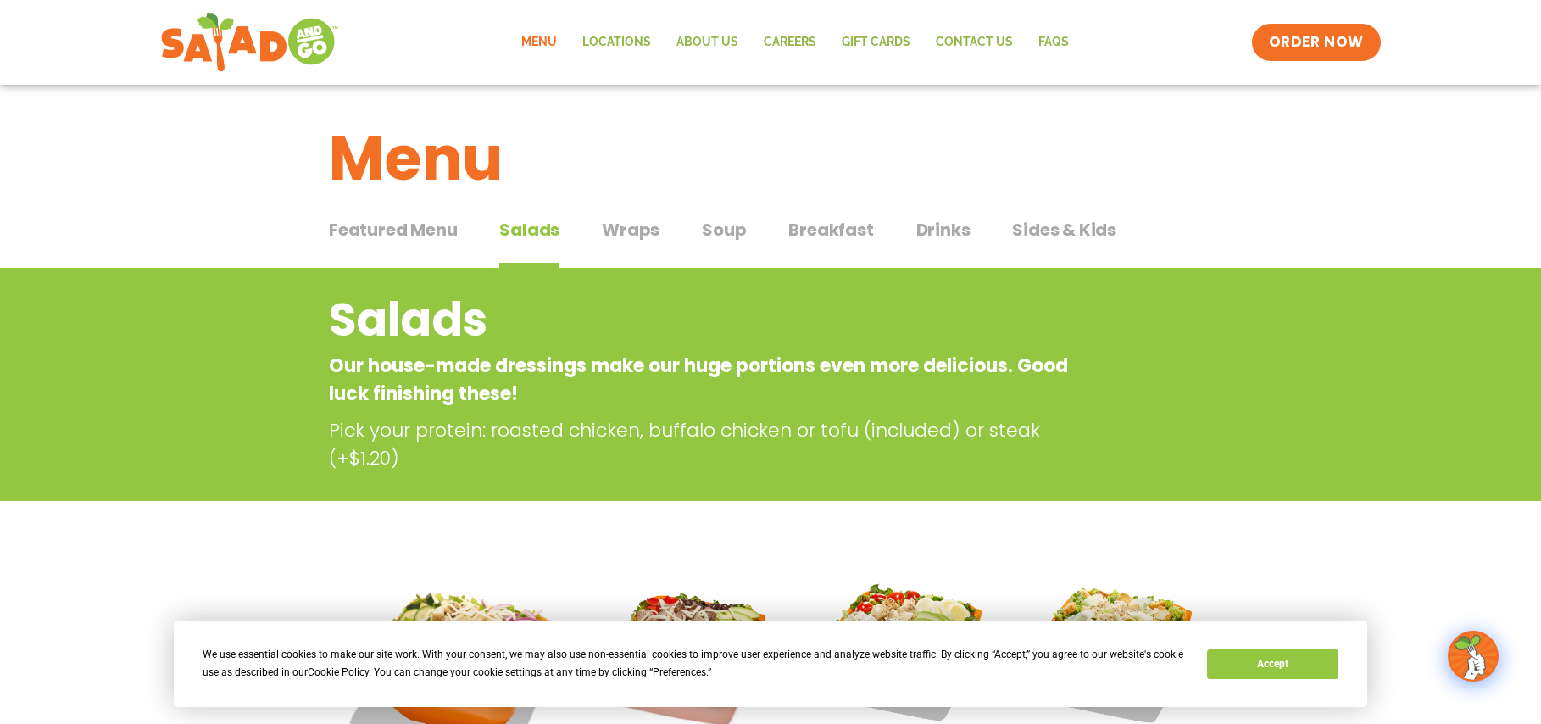
scroll to position [0, 0]
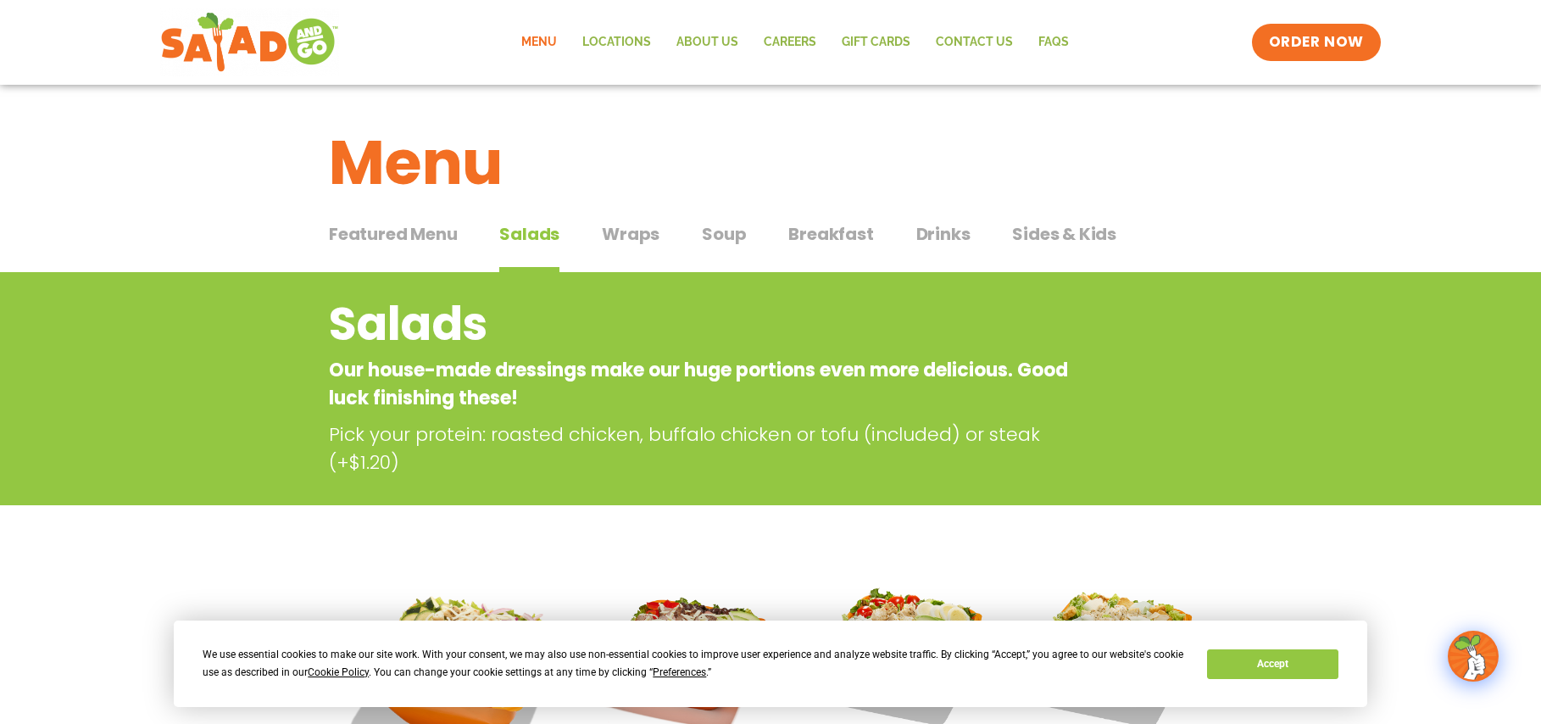
click at [604, 227] on span "Wraps" at bounding box center [631, 233] width 58 height 25
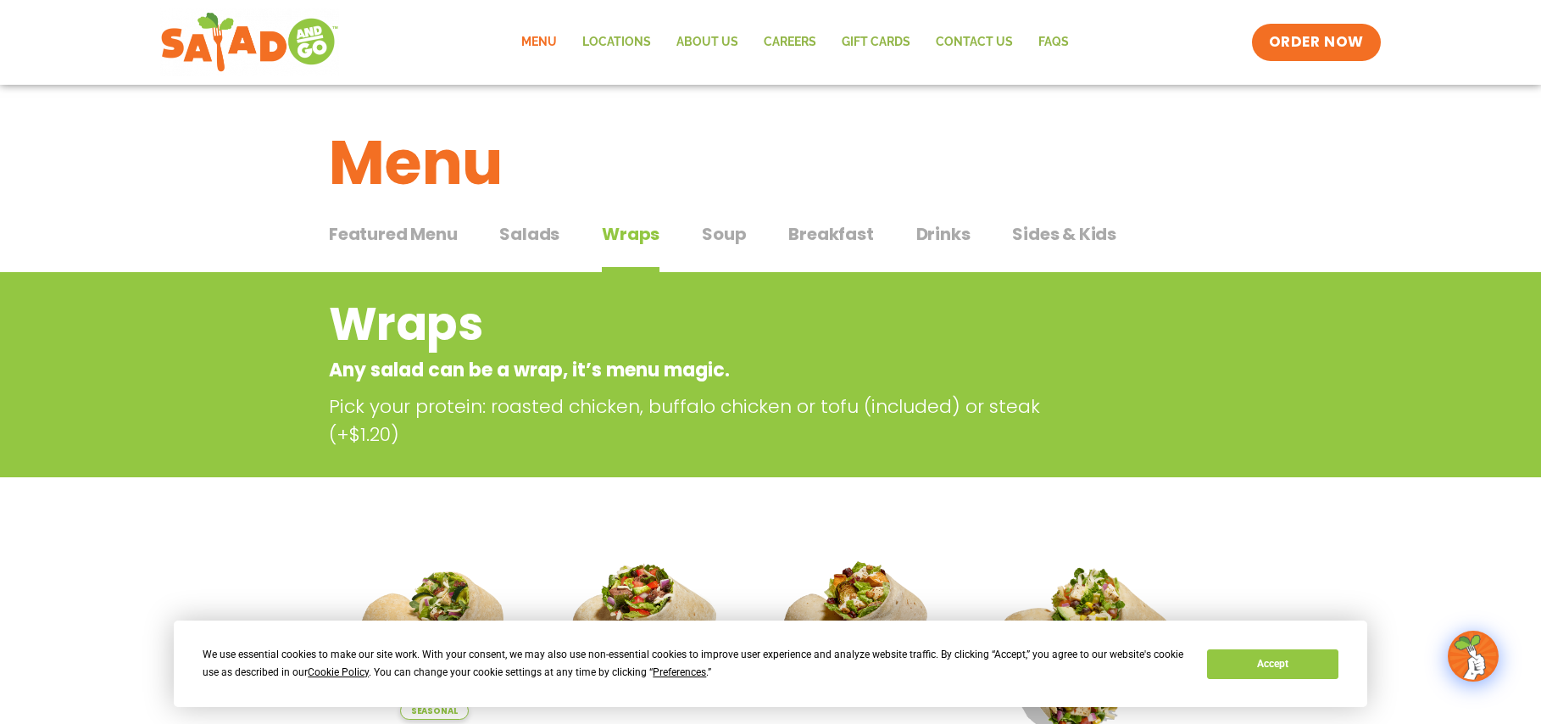
click at [819, 234] on span "Breakfast" at bounding box center [830, 233] width 85 height 25
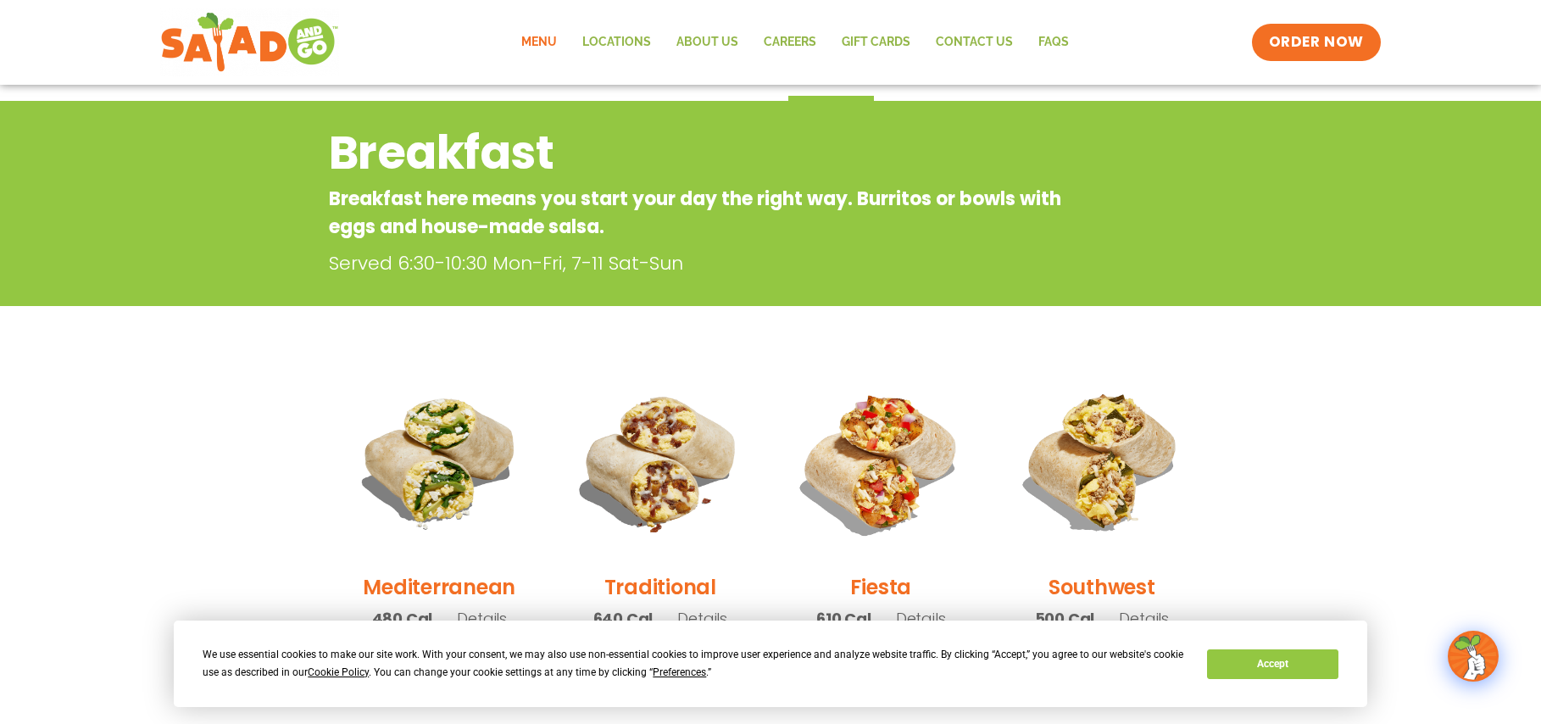
scroll to position [186, 0]
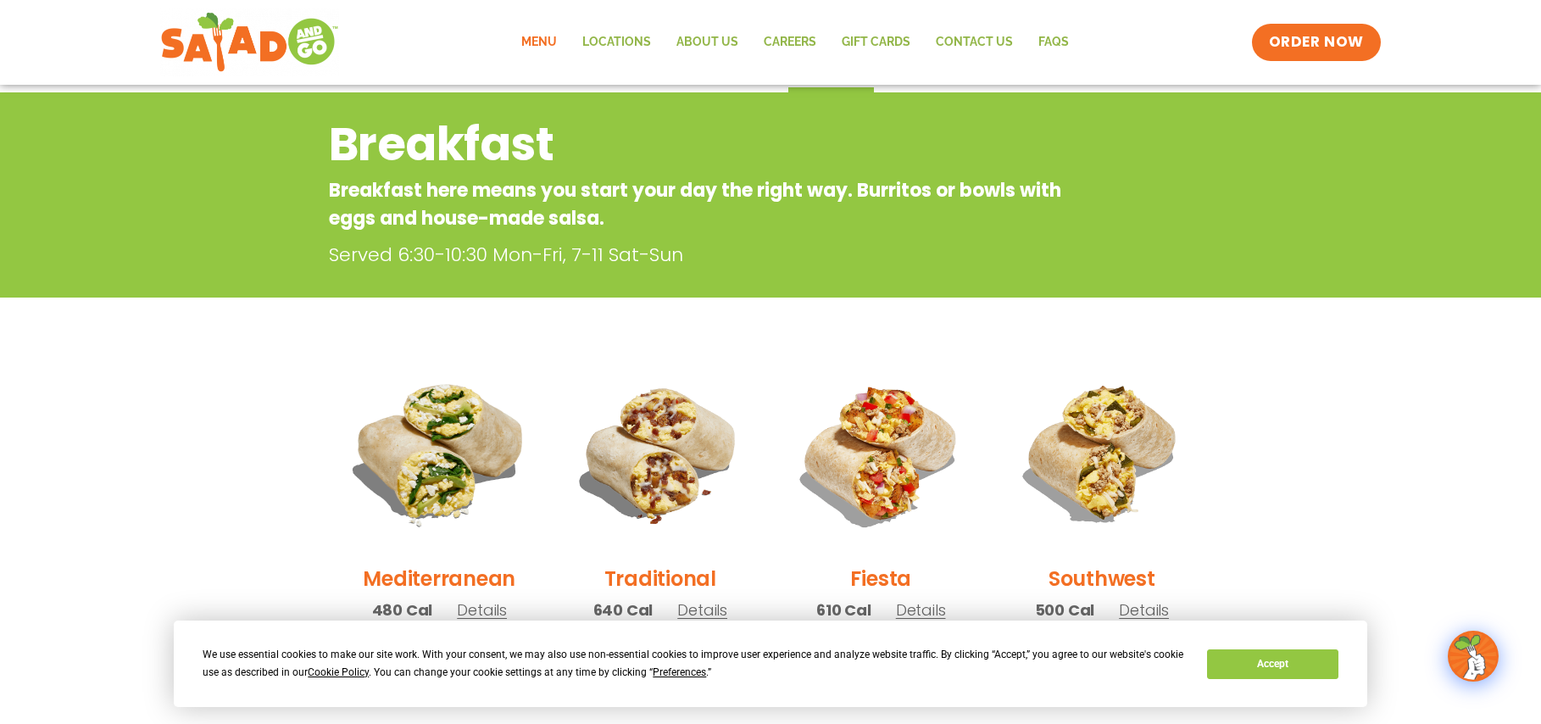
click at [433, 469] on img at bounding box center [440, 453] width 230 height 230
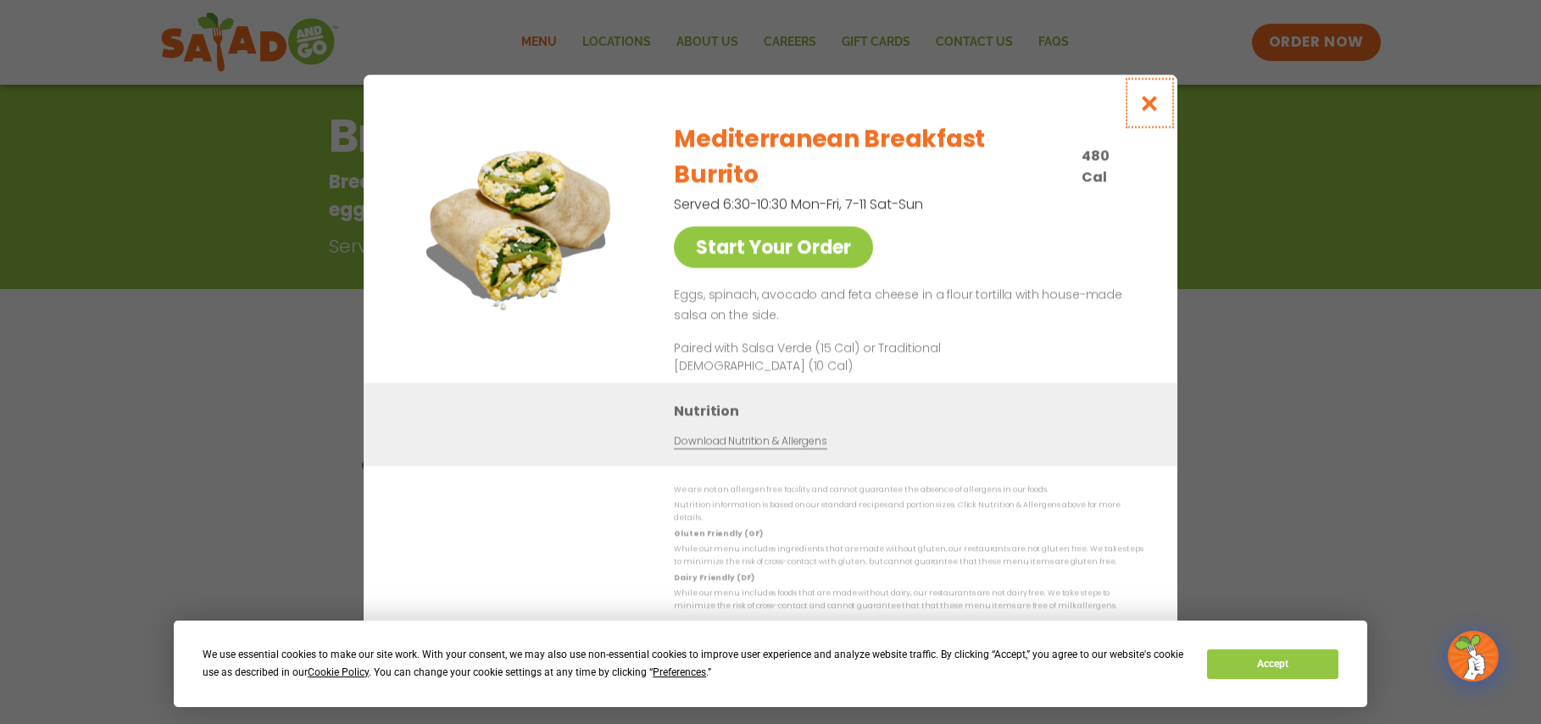
click at [1150, 112] on icon "Close modal" at bounding box center [1149, 103] width 21 height 18
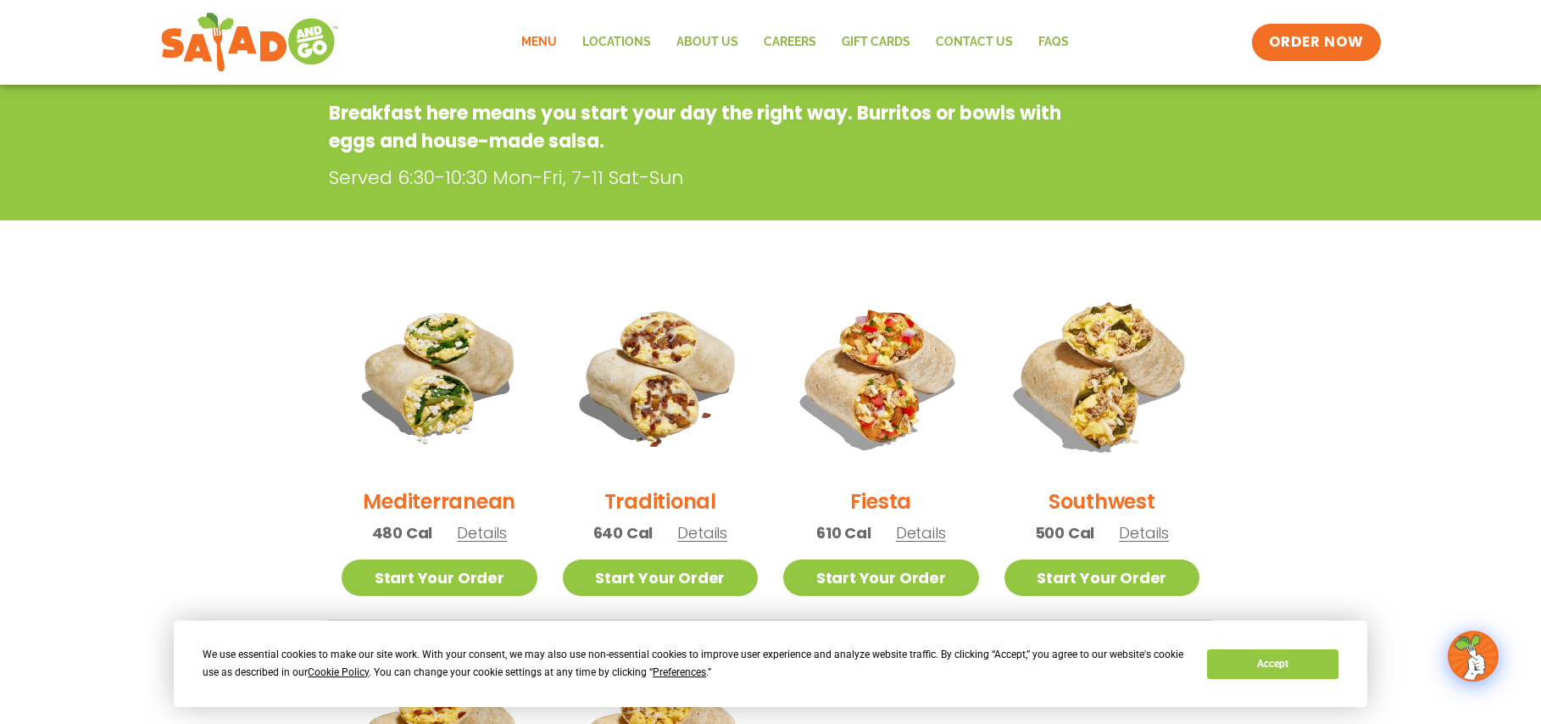
scroll to position [272, 0]
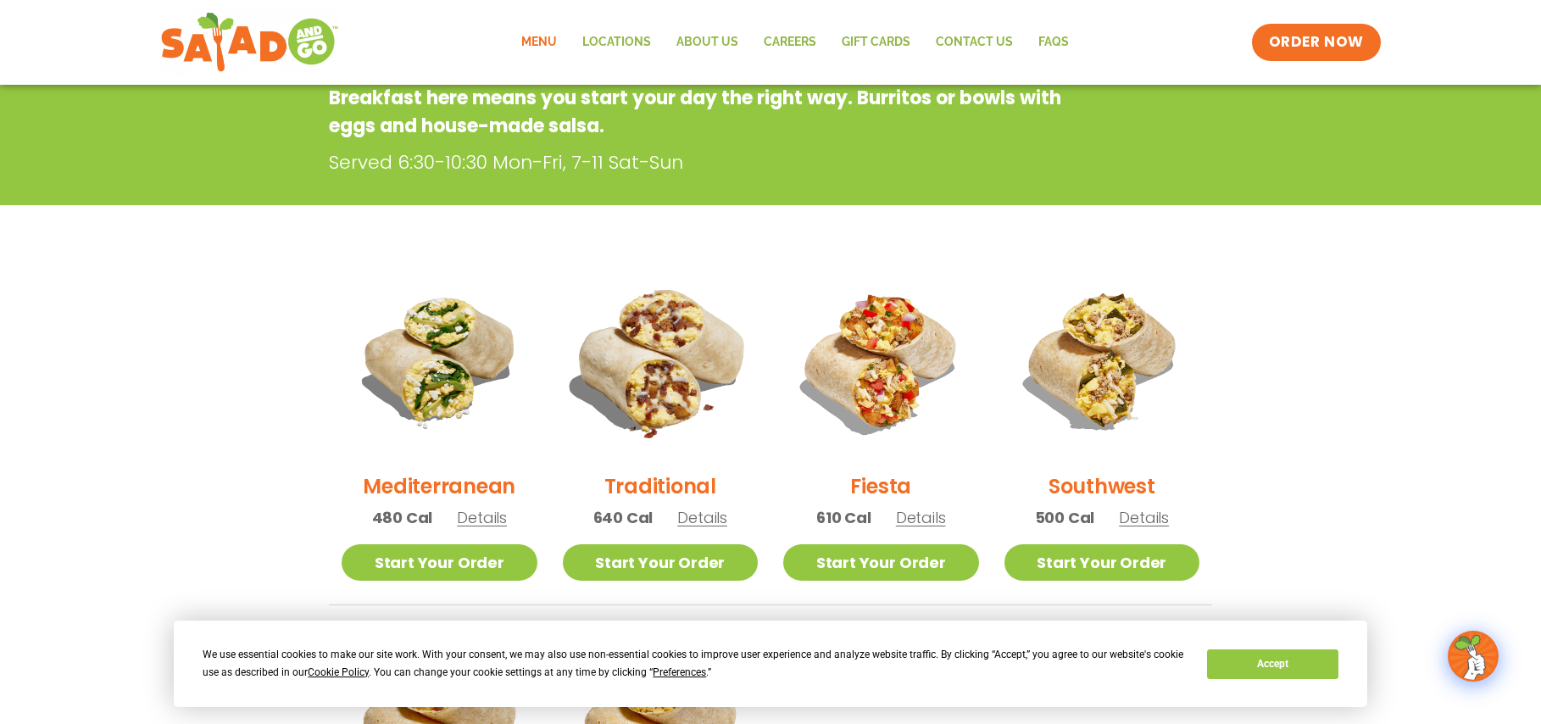
click at [639, 391] on img at bounding box center [660, 361] width 230 height 230
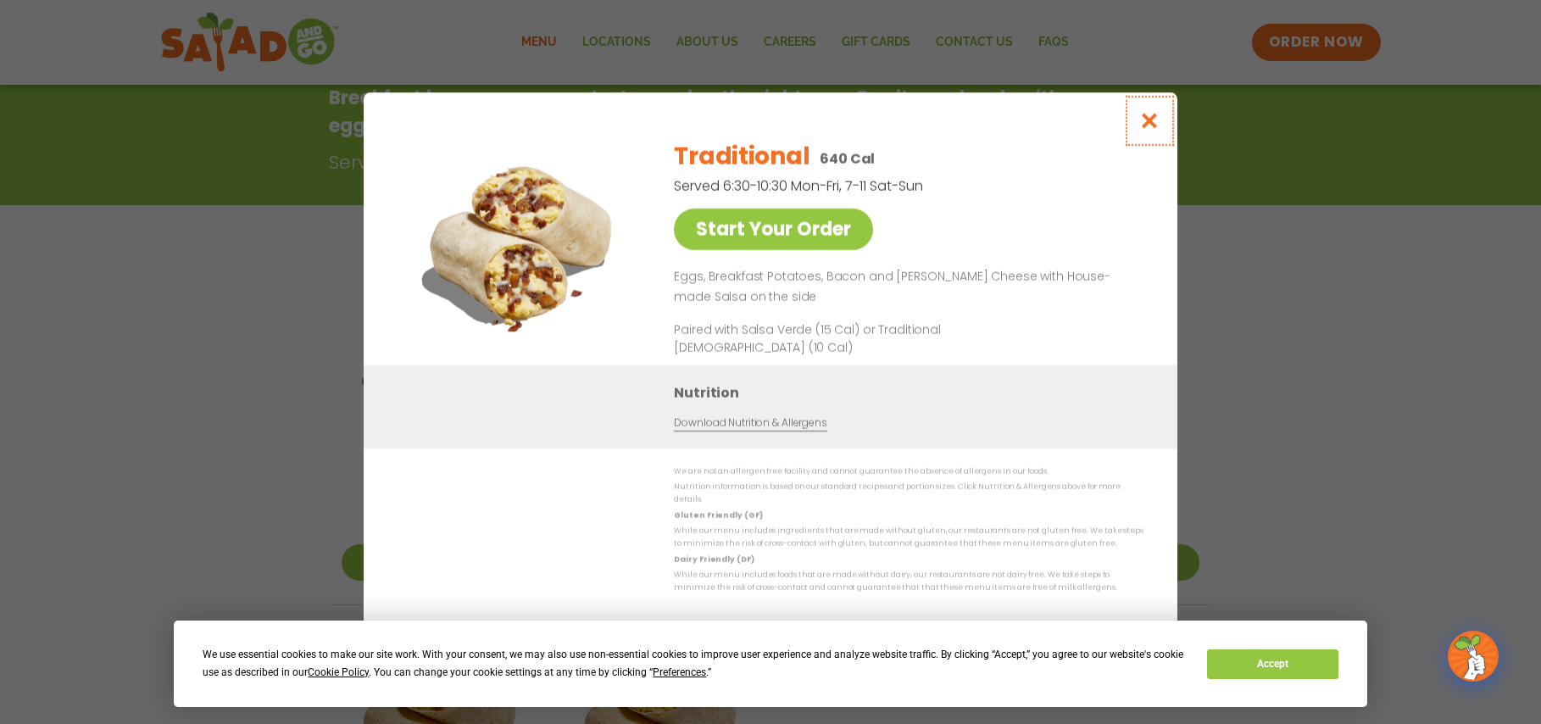
click at [1143, 125] on icon "Close modal" at bounding box center [1149, 121] width 21 height 18
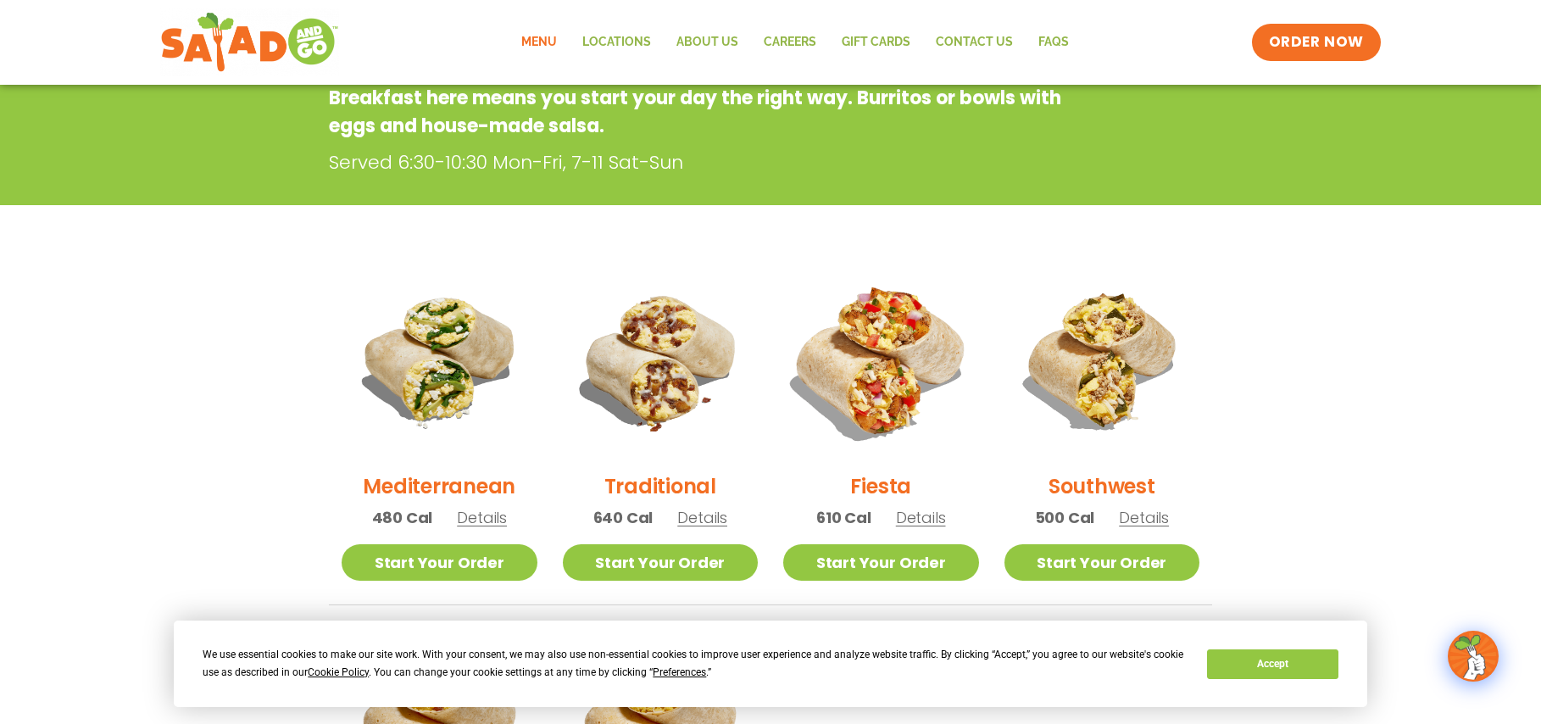
click at [892, 365] on img at bounding box center [881, 361] width 230 height 230
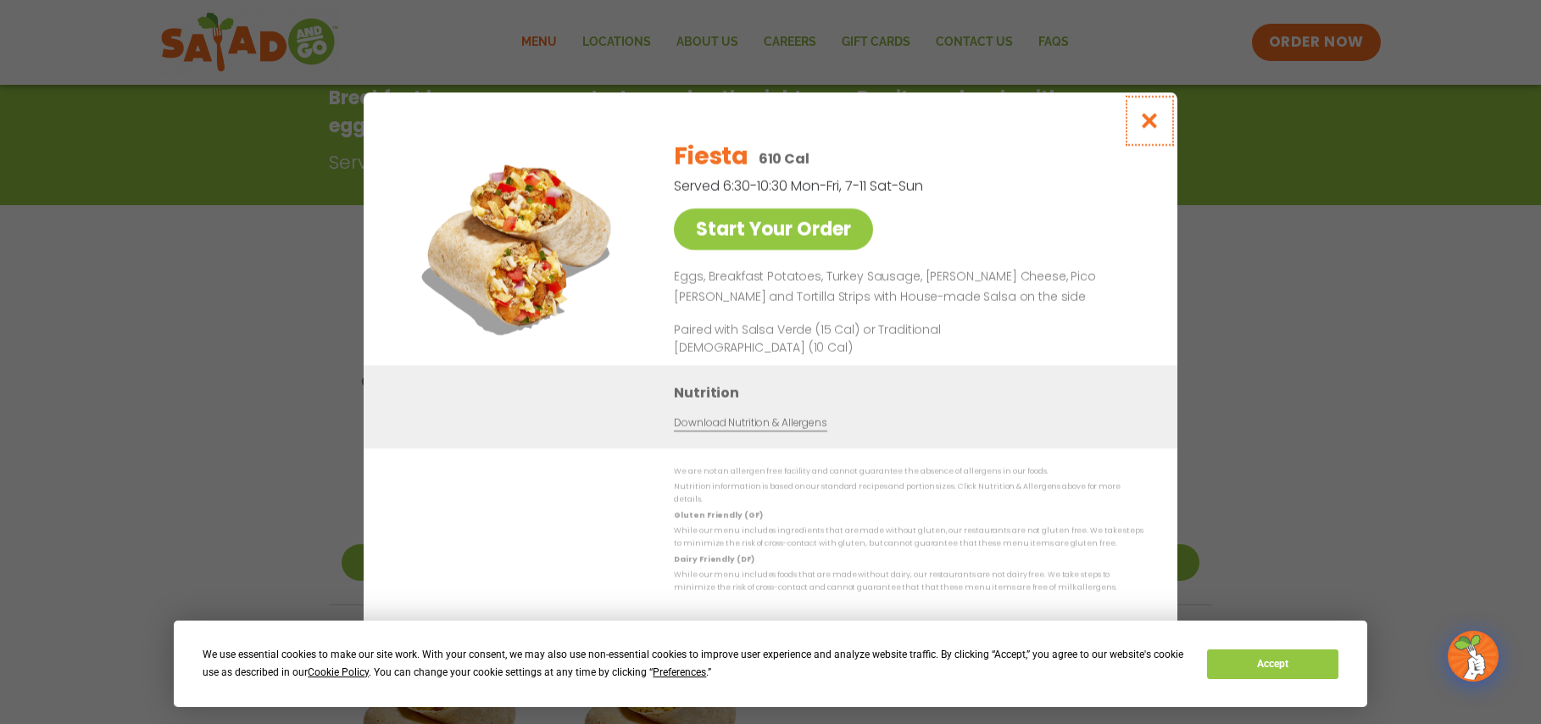
click at [1166, 123] on button "Close modal" at bounding box center [1149, 120] width 55 height 57
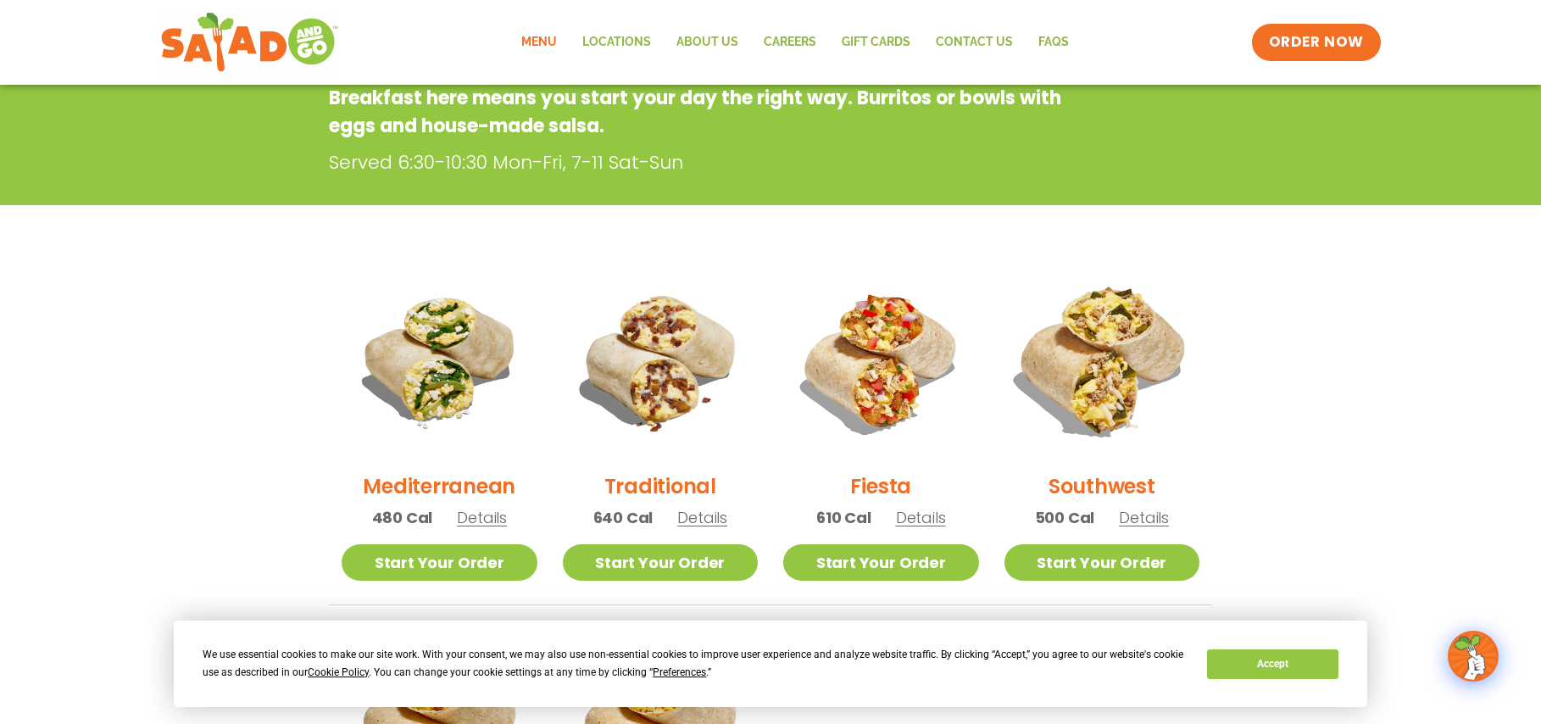
click at [1113, 352] on img at bounding box center [1102, 361] width 230 height 230
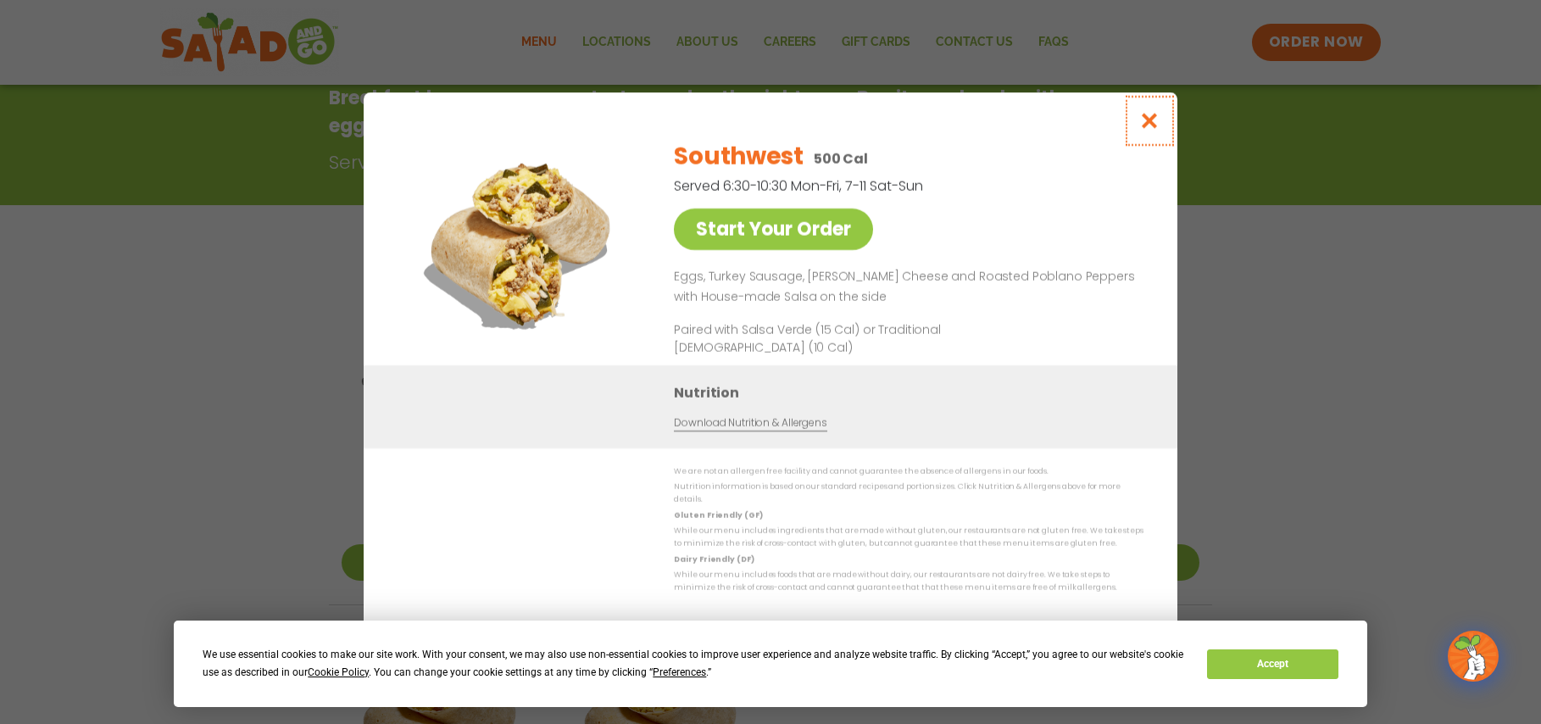
click at [1151, 124] on icon "Close modal" at bounding box center [1149, 121] width 21 height 18
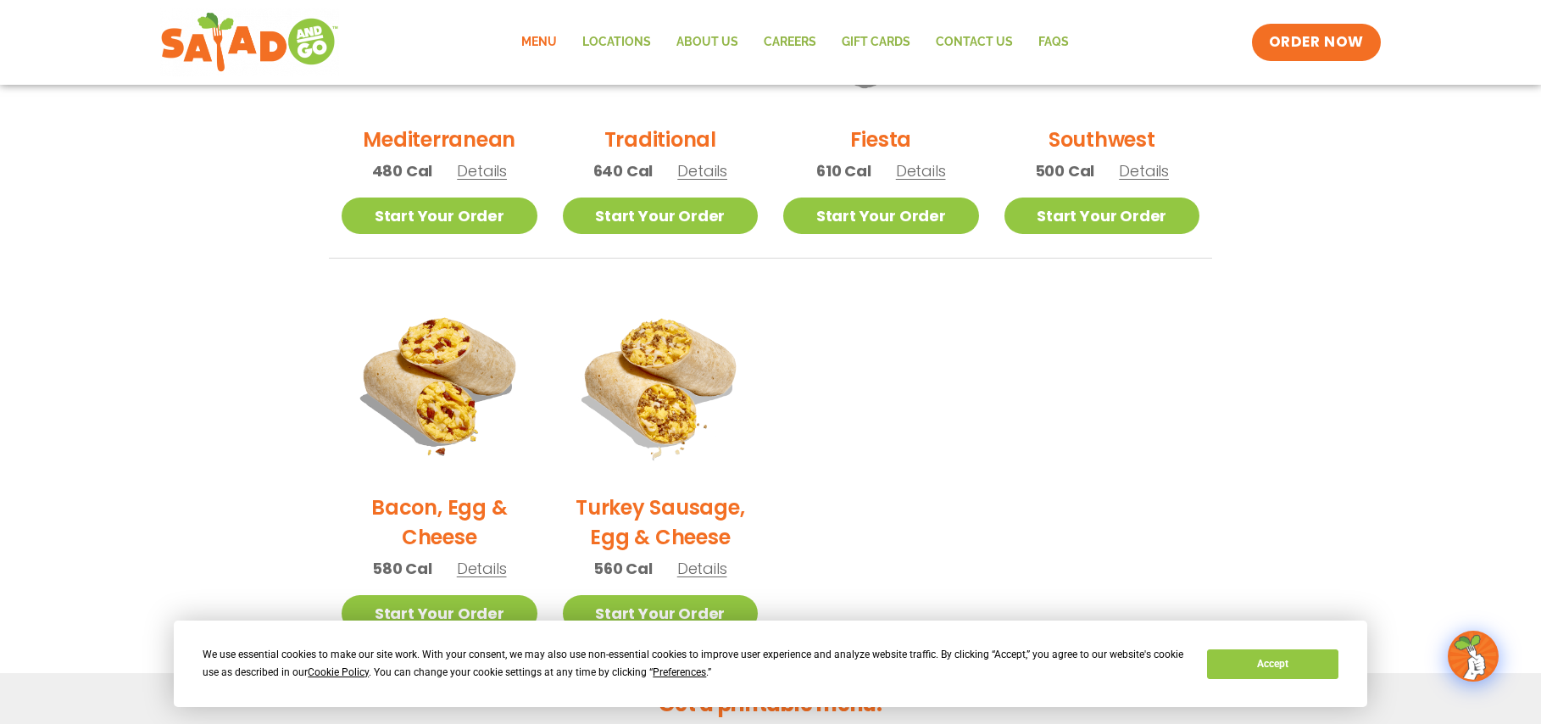
scroll to position [0, 0]
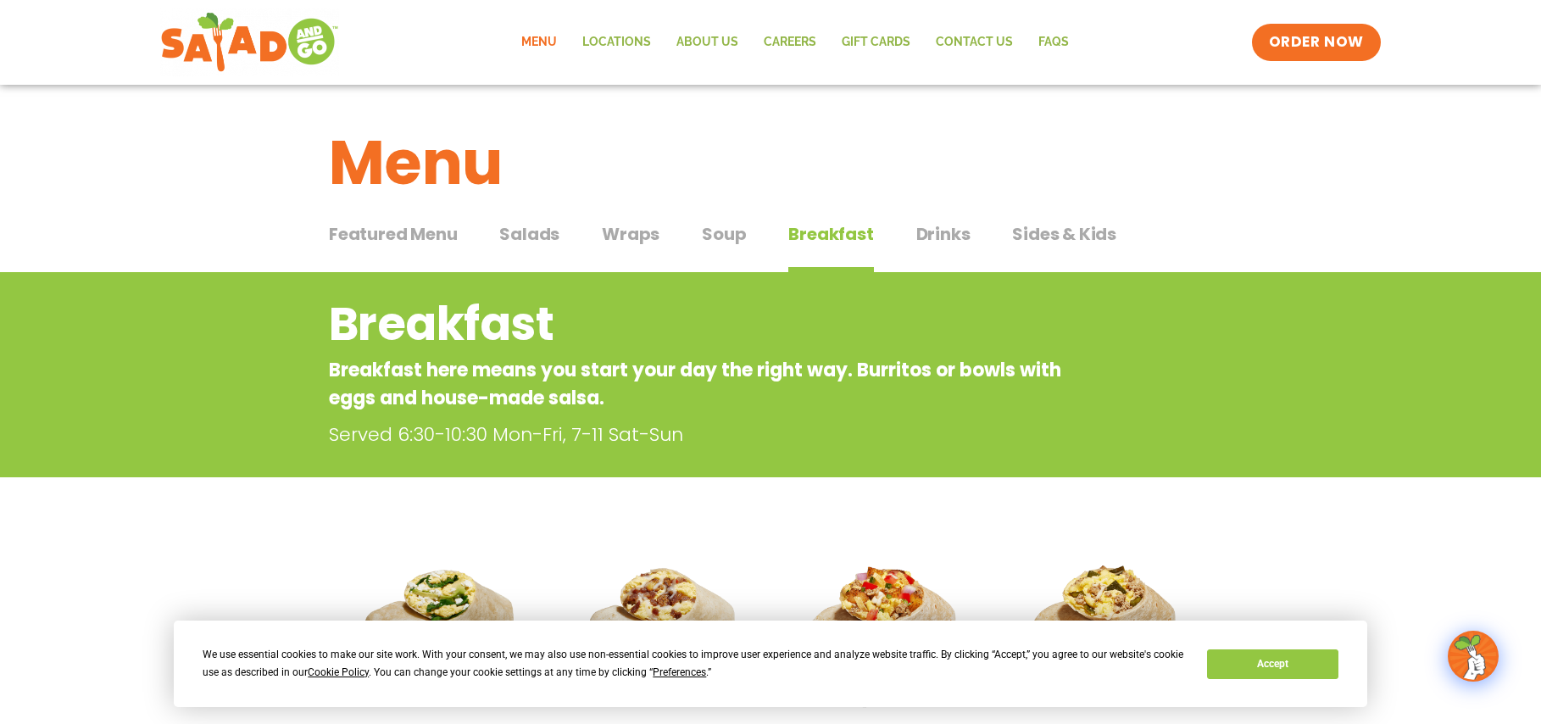
click at [435, 228] on span "Featured Menu" at bounding box center [393, 233] width 128 height 25
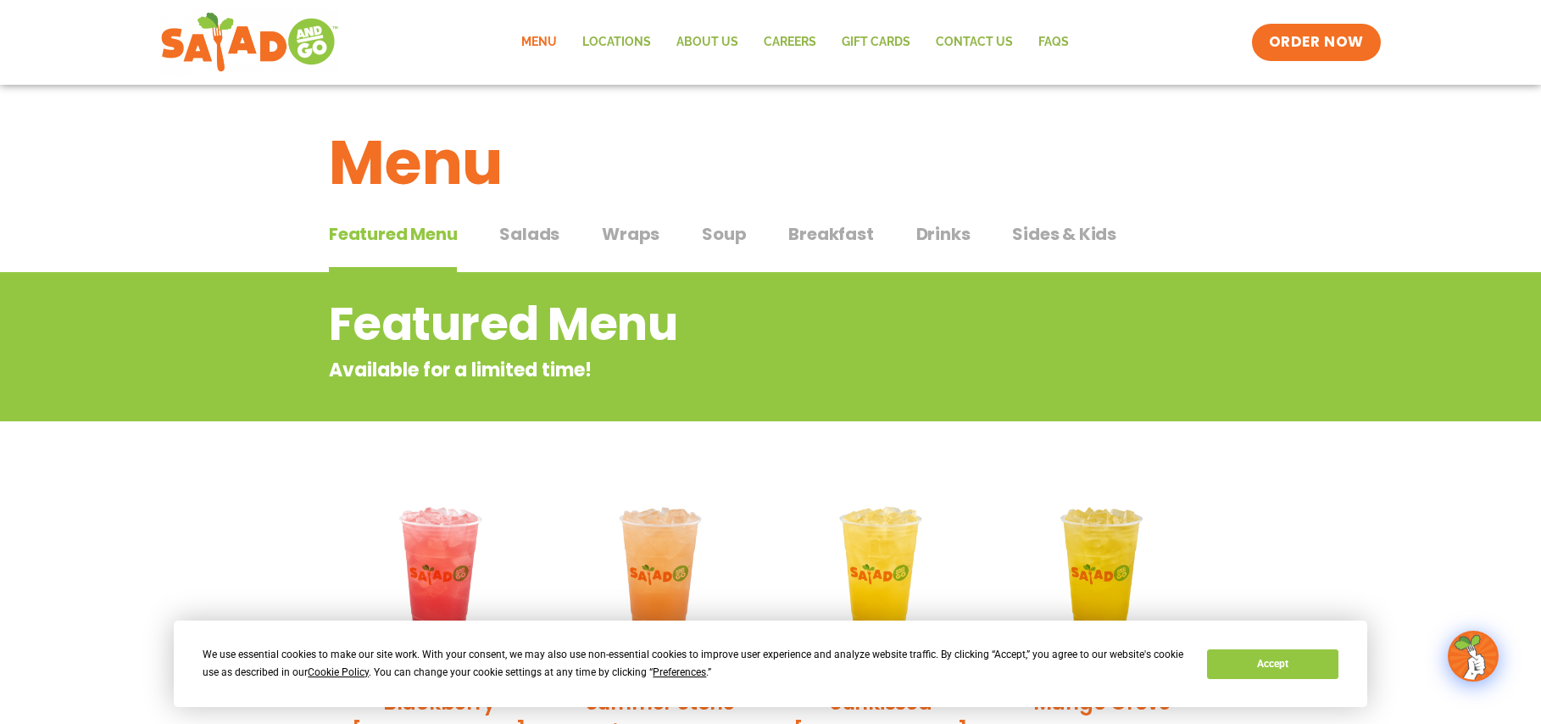
click at [527, 236] on span "Salads" at bounding box center [529, 233] width 60 height 25
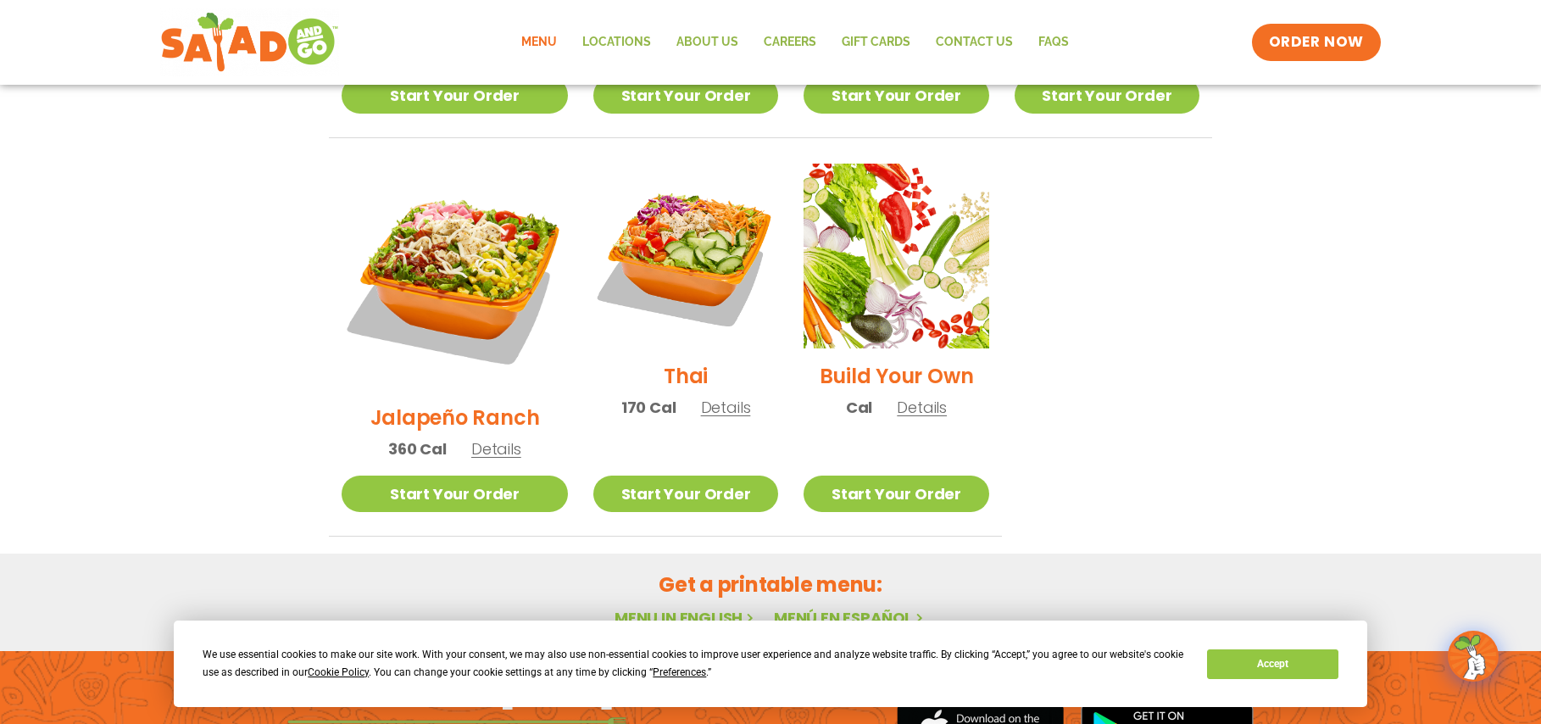
scroll to position [1219, 0]
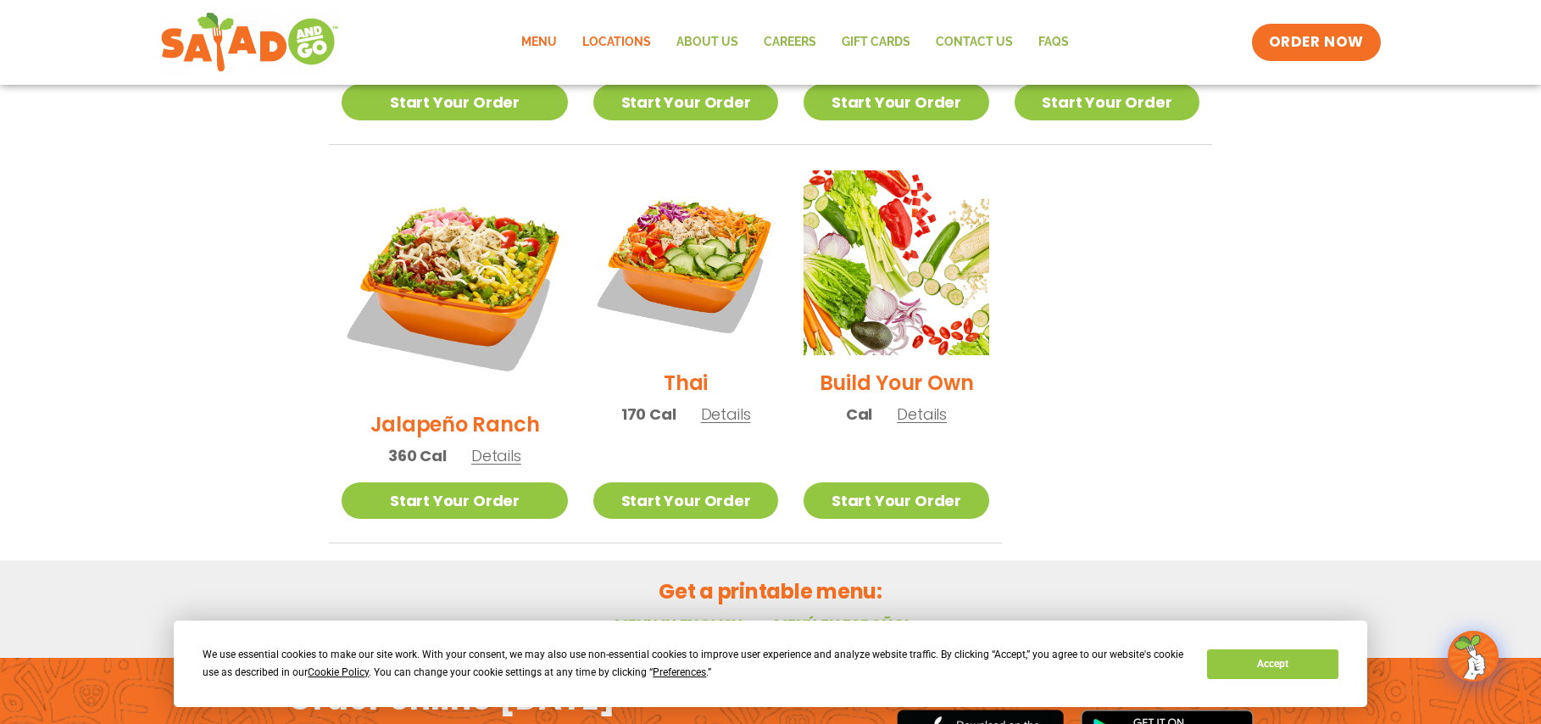
click at [611, 36] on link "Locations" at bounding box center [617, 42] width 94 height 39
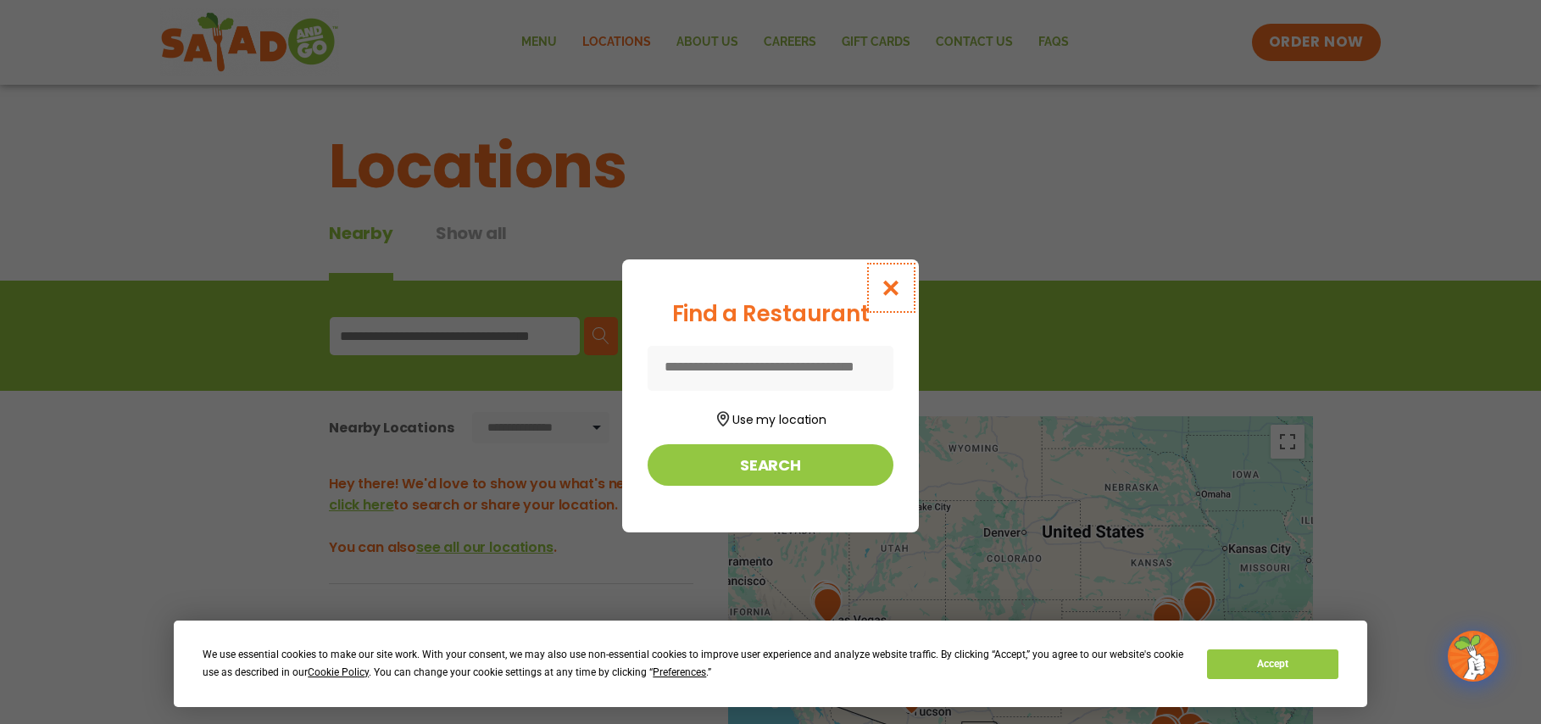
click at [889, 287] on icon "Close modal" at bounding box center [891, 288] width 21 height 18
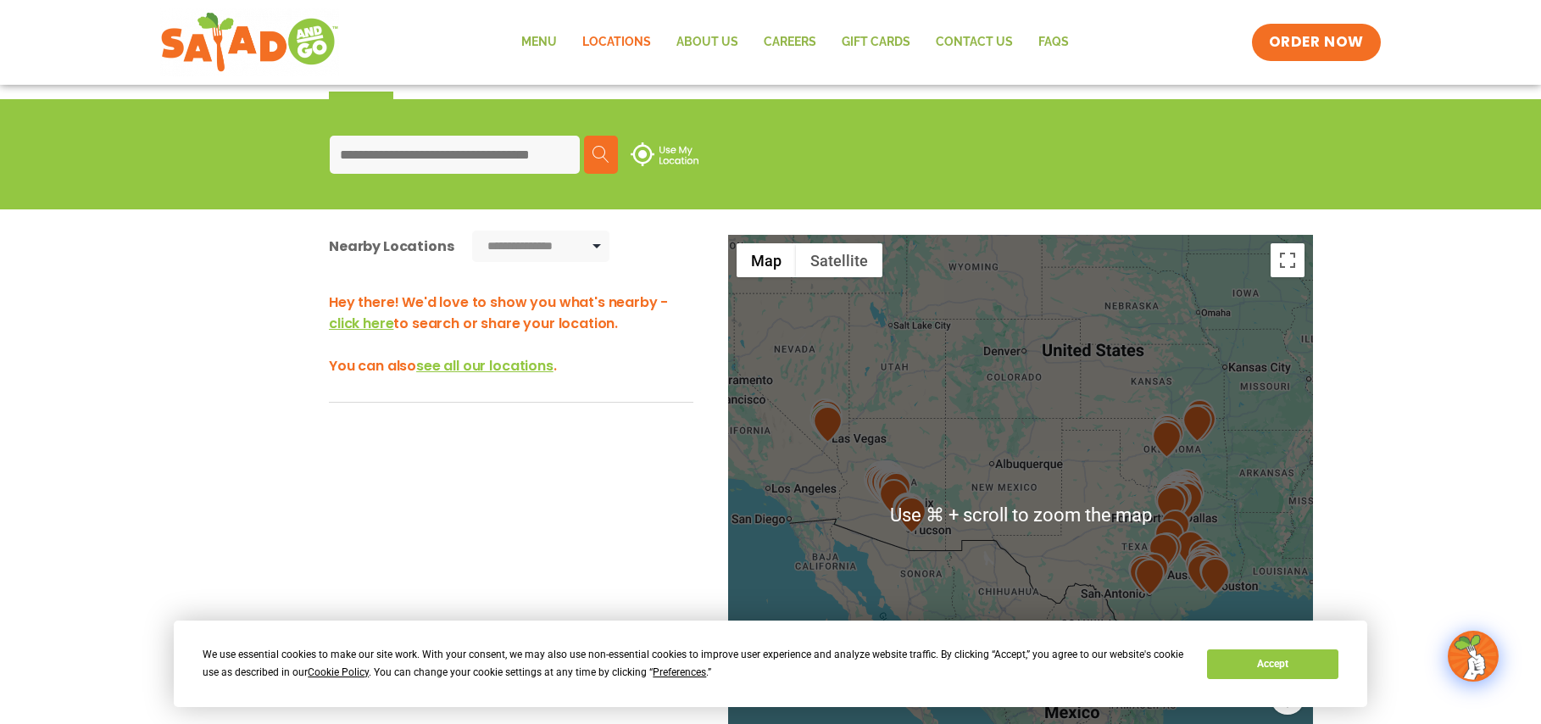
scroll to position [179, 0]
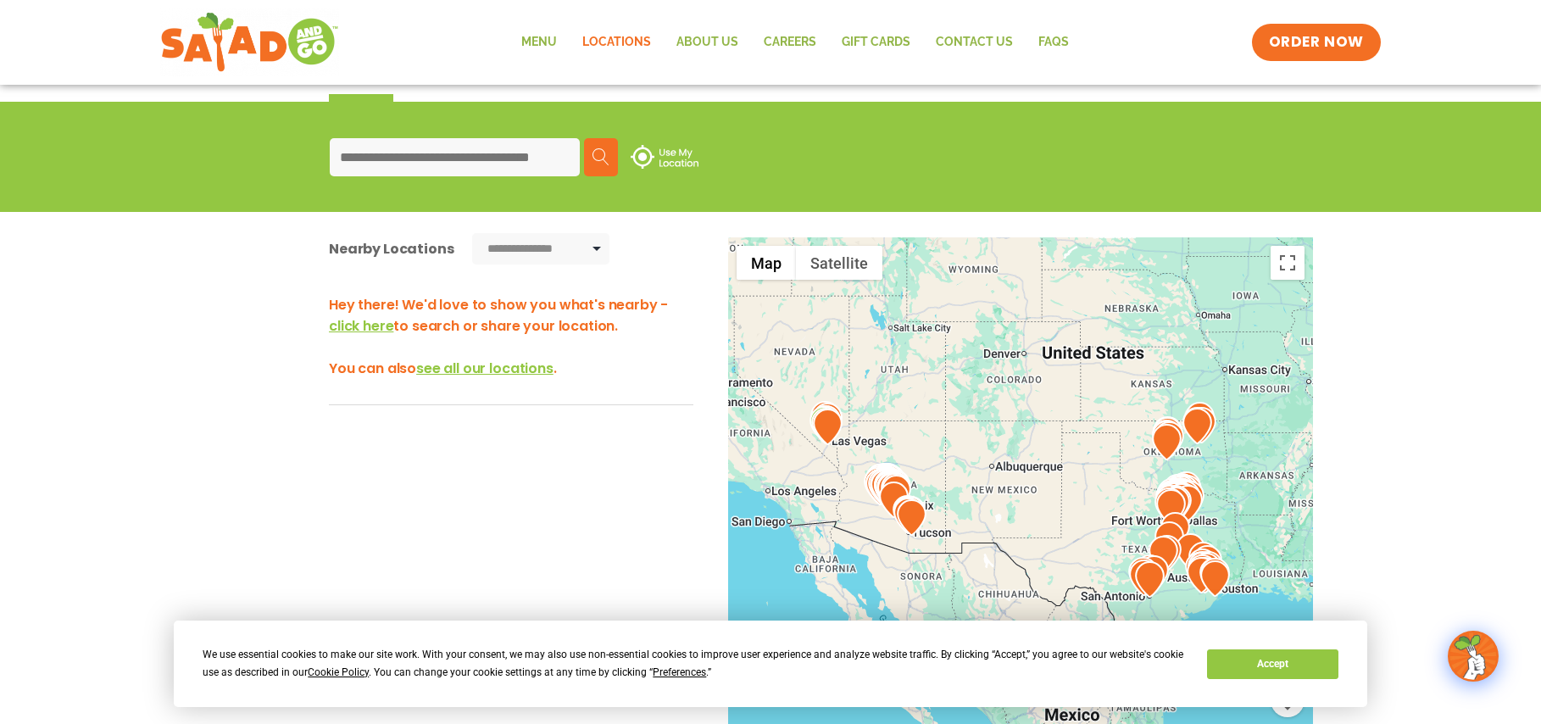
click at [485, 164] on input at bounding box center [455, 157] width 250 height 38
